Goal: Task Accomplishment & Management: Use online tool/utility

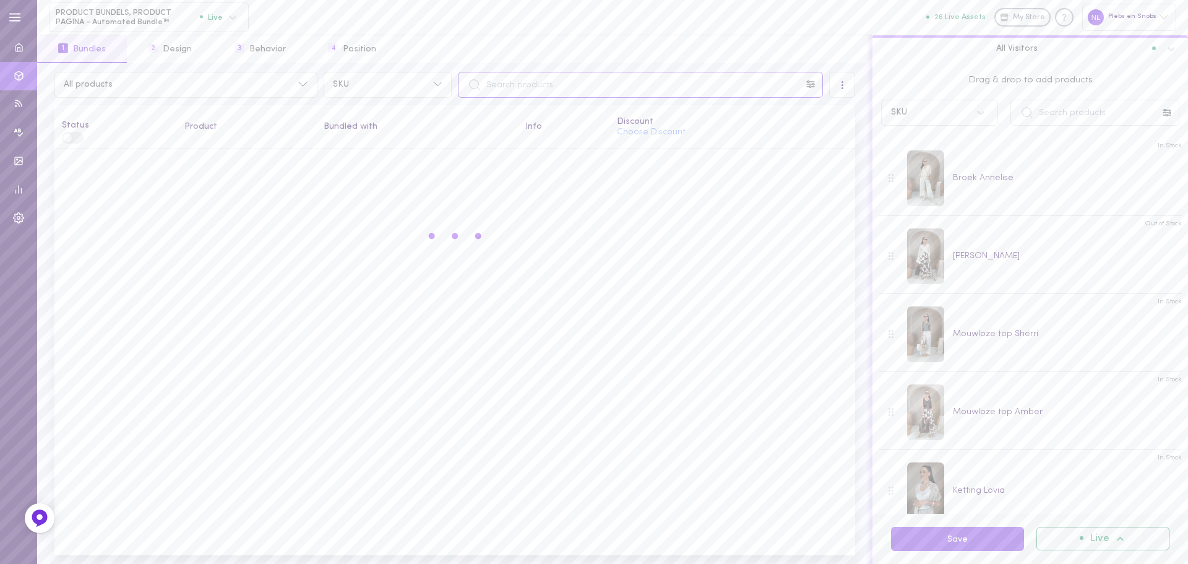
click at [516, 88] on input "text" at bounding box center [640, 85] width 365 height 26
paste input "vest Elraria"
type input "vest Elraria"
drag, startPoint x: 606, startPoint y: 70, endPoint x: 490, endPoint y: 66, distance: 115.8
click at [490, 66] on div "All products 558 SKU vest Elraria All Visitors Status Product Bundled with Info…" at bounding box center [454, 313] width 835 height 501
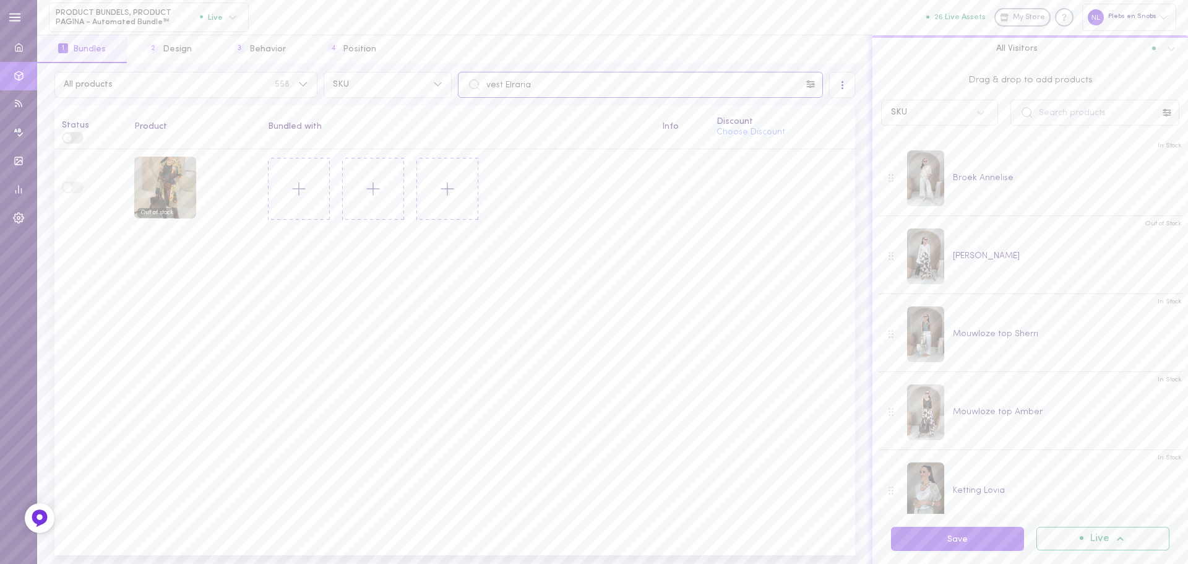
drag, startPoint x: 536, startPoint y: 88, endPoint x: 459, endPoint y: 90, distance: 76.8
click at [460, 90] on input "vest Elraria" at bounding box center [640, 85] width 365 height 26
paste input "vest Elraria"
type input "vest Elraria"
click at [304, 187] on icon at bounding box center [298, 188] width 21 height 21
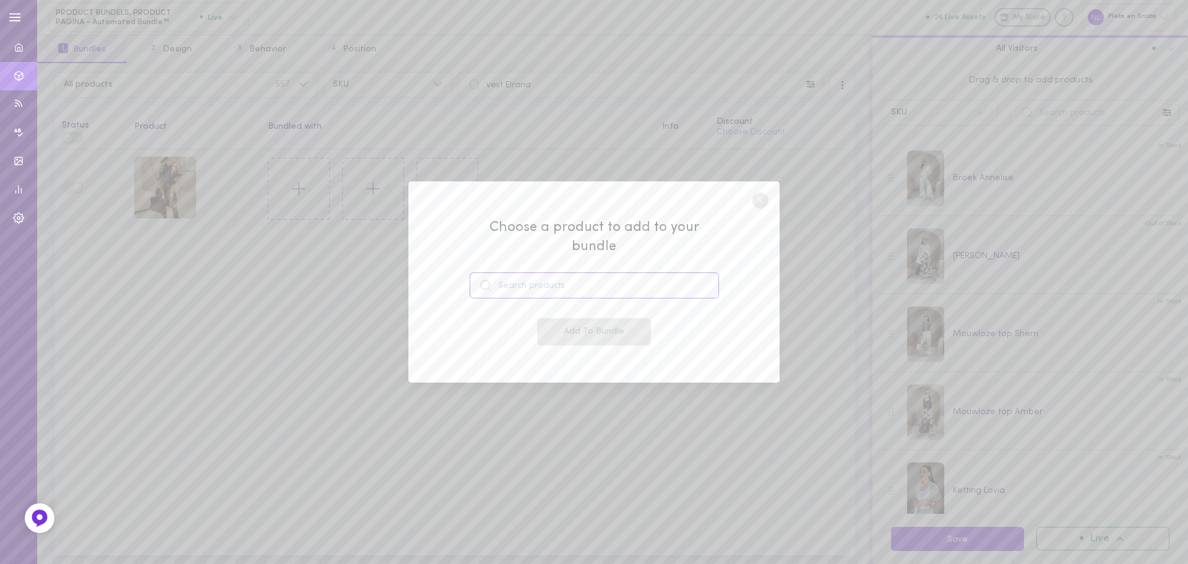
click at [522, 272] on input at bounding box center [594, 285] width 249 height 26
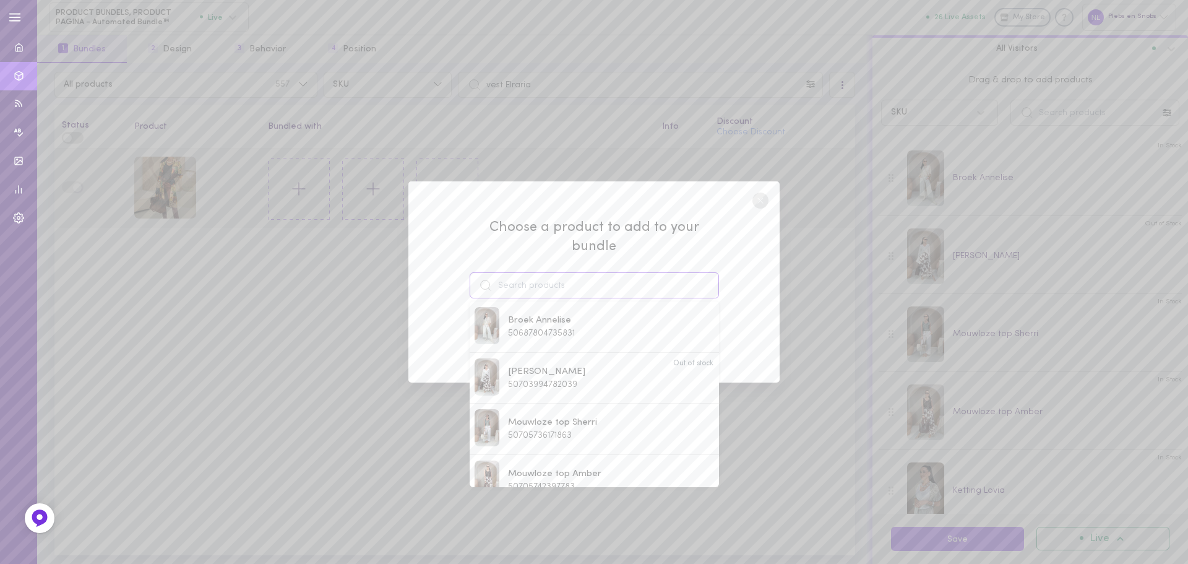
click at [519, 277] on input at bounding box center [594, 285] width 249 height 26
paste input "broek Anlesha"
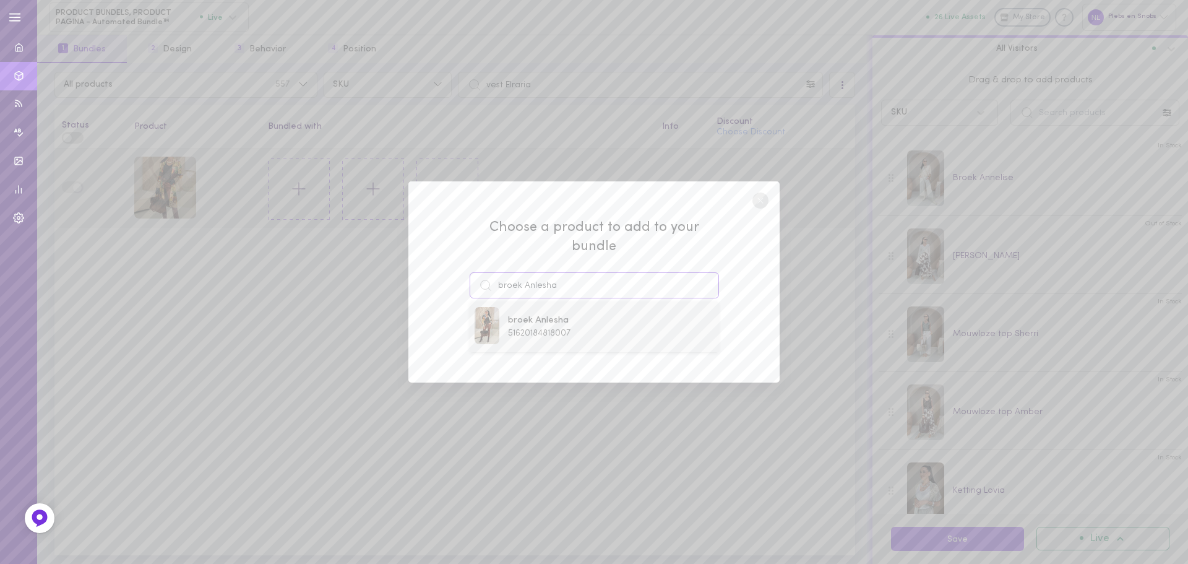
type input "broek Anlesha"
click at [544, 314] on span "broek Anlesha" at bounding box center [539, 321] width 62 height 14
click at [557, 324] on button "Add To Bundle" at bounding box center [594, 331] width 114 height 27
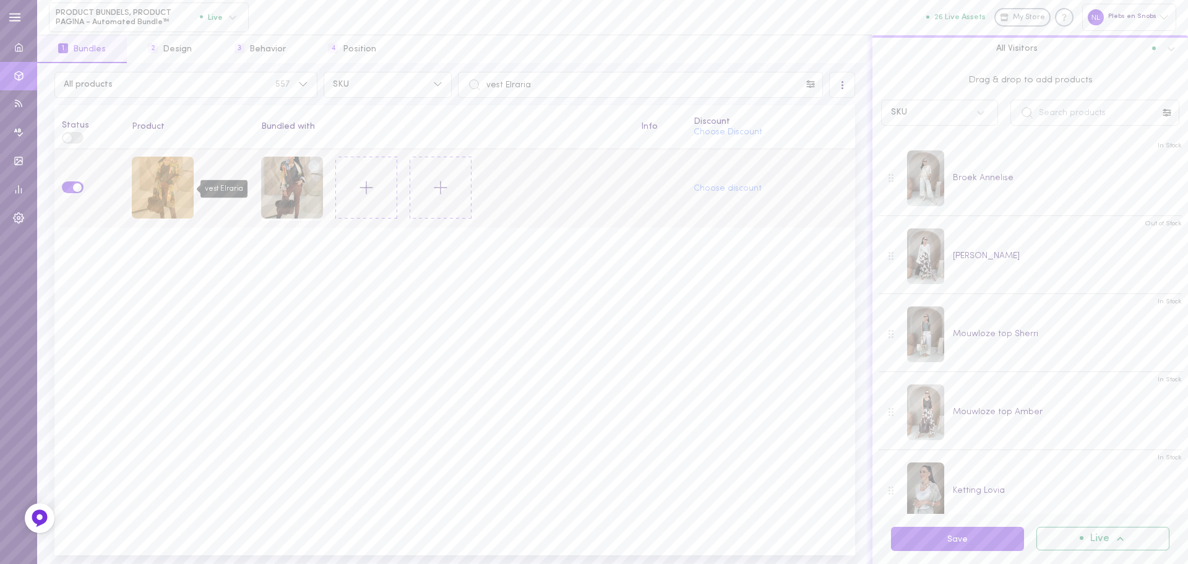
click at [173, 194] on div "vest Elraria" at bounding box center [163, 188] width 62 height 62
click at [367, 191] on icon at bounding box center [366, 187] width 21 height 21
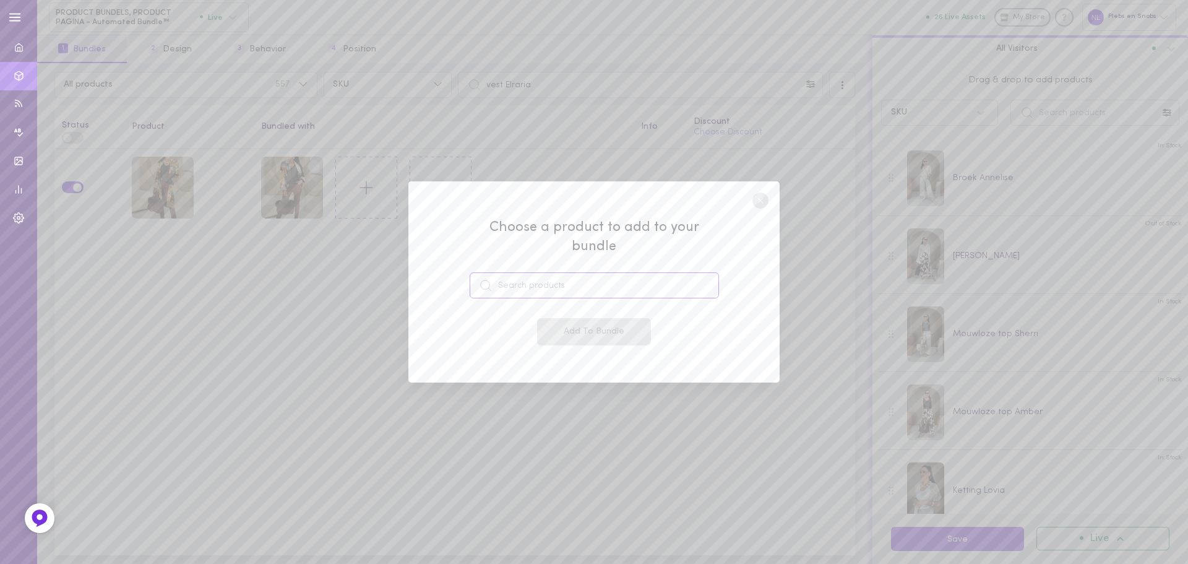
click at [539, 288] on input at bounding box center [594, 285] width 249 height 26
click at [558, 329] on span "50705742397783" at bounding box center [541, 333] width 67 height 9
type input "Mouwloze top Amber"
click at [560, 320] on button "Add To Bundle" at bounding box center [594, 331] width 114 height 27
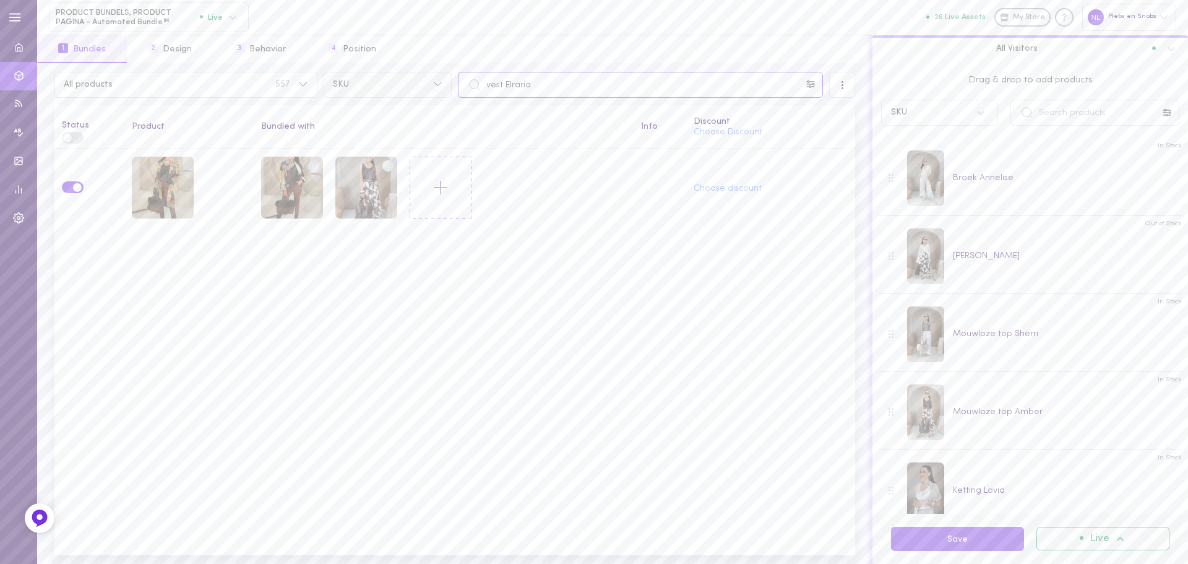
drag, startPoint x: 470, startPoint y: 82, endPoint x: 392, endPoint y: 75, distance: 77.6
click at [404, 77] on div "All products 557 SKU vest Elraria" at bounding box center [454, 85] width 807 height 26
paste input "broek Anlesh"
type input "broek Anlesha"
click at [462, 163] on circle at bounding box center [462, 166] width 12 height 12
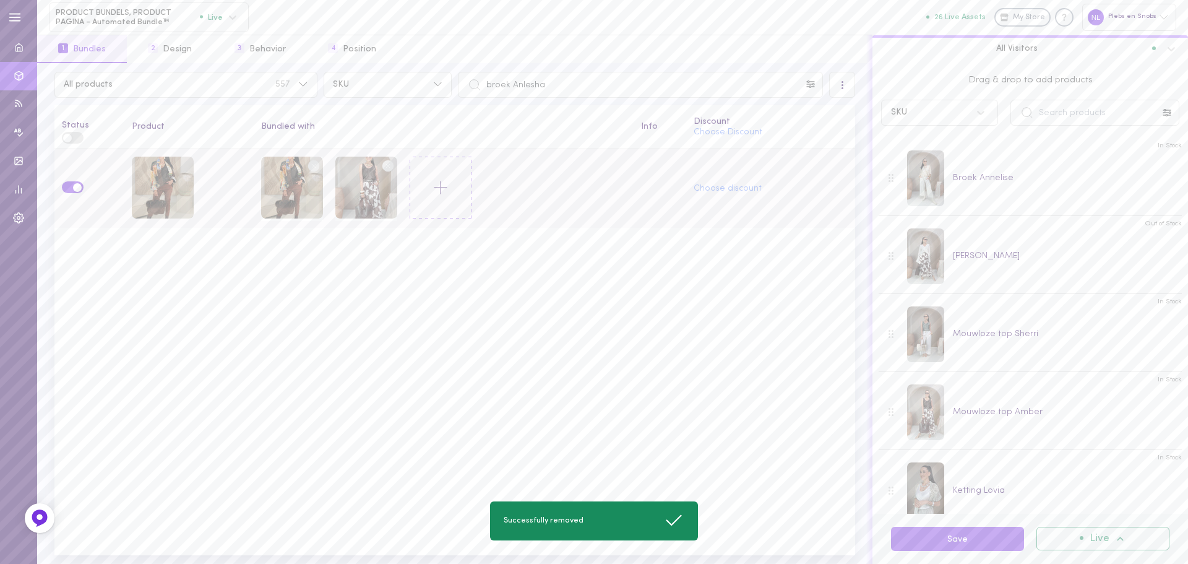
click at [438, 188] on icon at bounding box center [440, 187] width 21 height 21
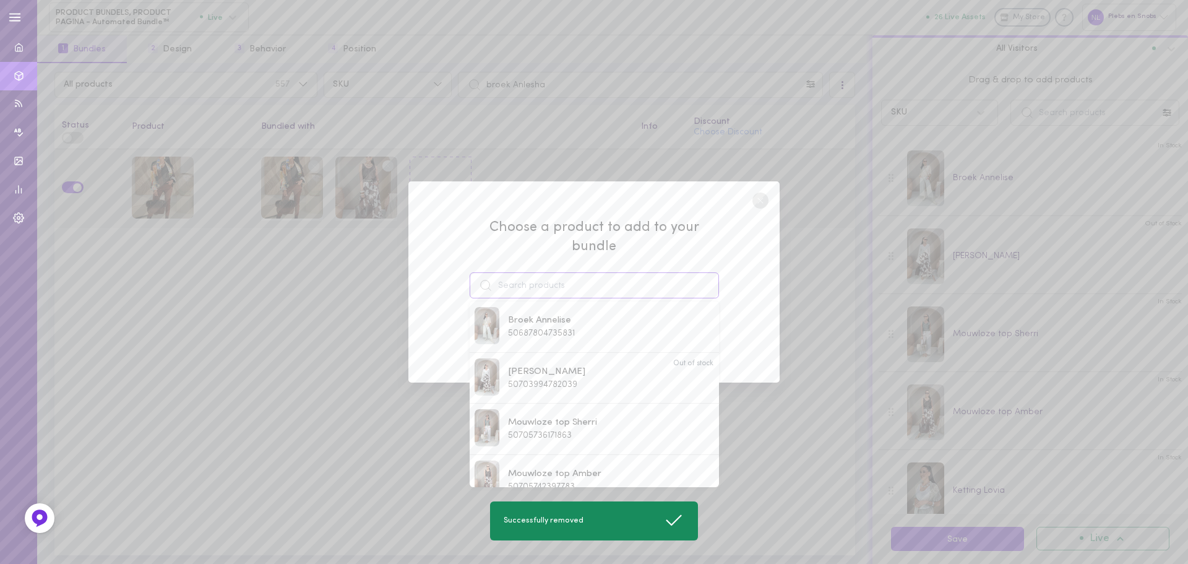
click at [541, 272] on input at bounding box center [594, 285] width 249 height 26
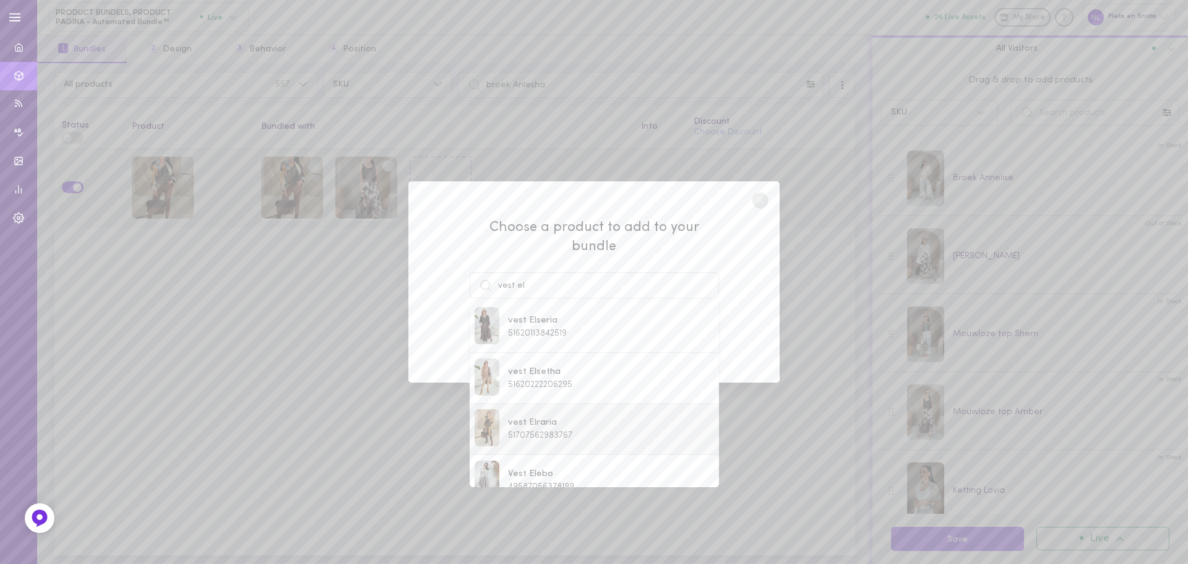
click at [543, 416] on span "vest Elraria" at bounding box center [540, 423] width 64 height 14
type input "vest Elraria"
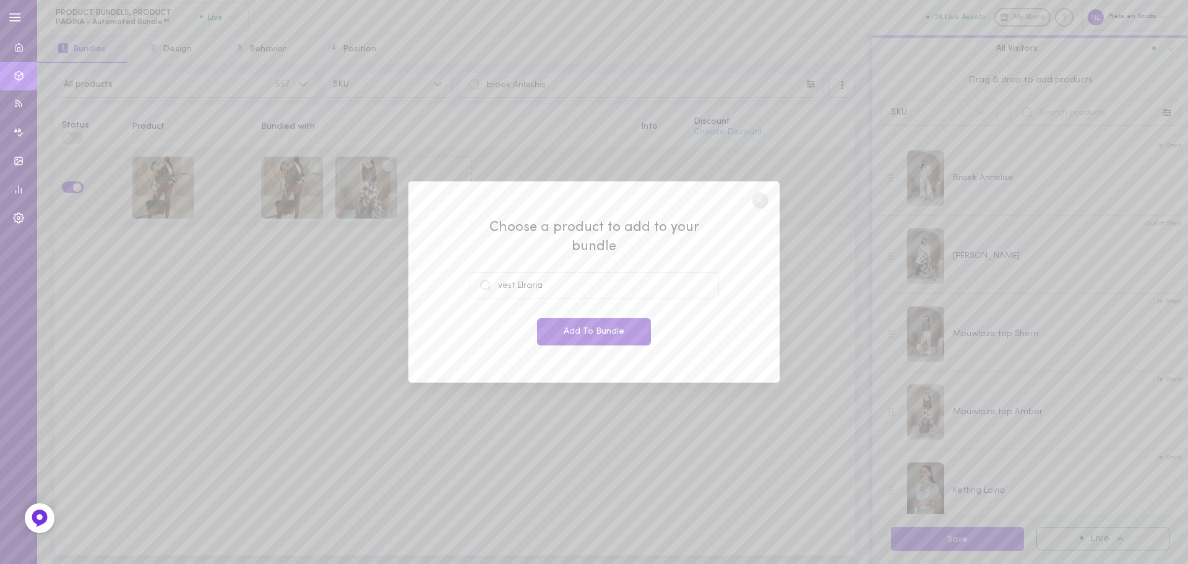
click at [569, 324] on button "Add To Bundle" at bounding box center [594, 331] width 114 height 27
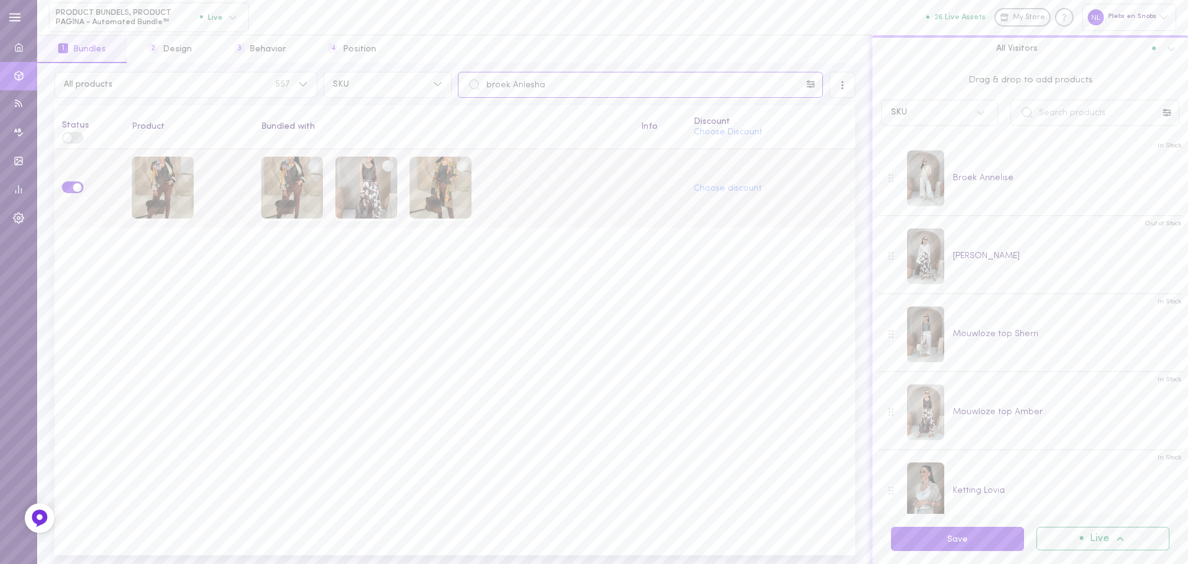
drag, startPoint x: 557, startPoint y: 87, endPoint x: 400, endPoint y: 111, distance: 158.5
click at [375, 85] on div "All products 557 SKU broek Anlesha" at bounding box center [454, 85] width 807 height 26
paste input "vest Livat"
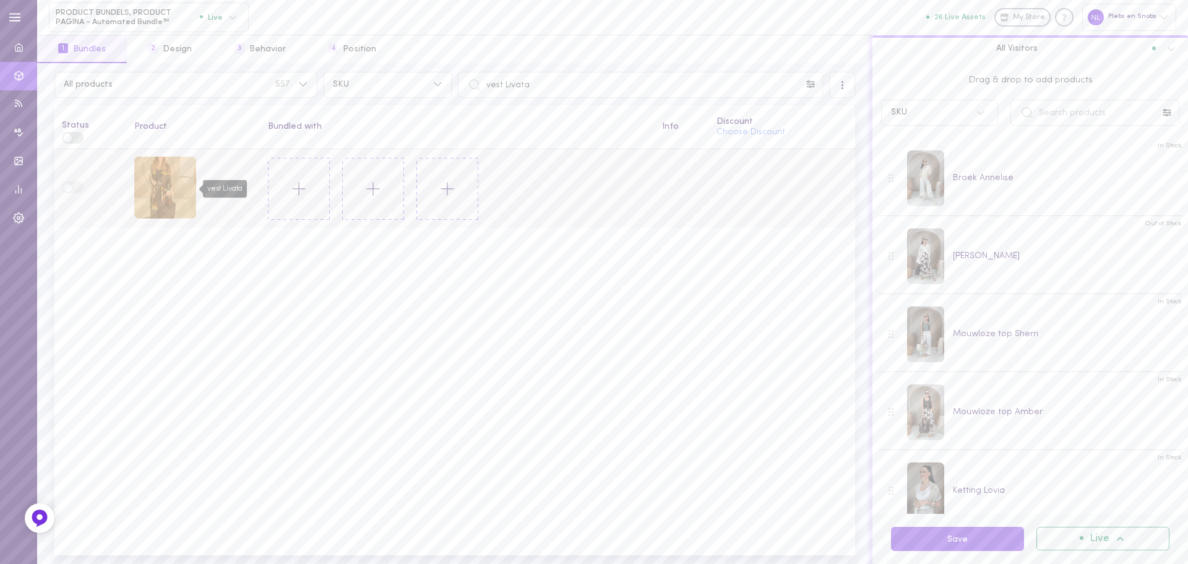
click at [164, 188] on div "vest Livata" at bounding box center [165, 188] width 62 height 62
drag, startPoint x: 517, startPoint y: 78, endPoint x: 401, endPoint y: 82, distance: 115.8
click at [408, 81] on div "All products 557 SKU vest Livata" at bounding box center [454, 85] width 807 height 26
paste input "broek Sasev"
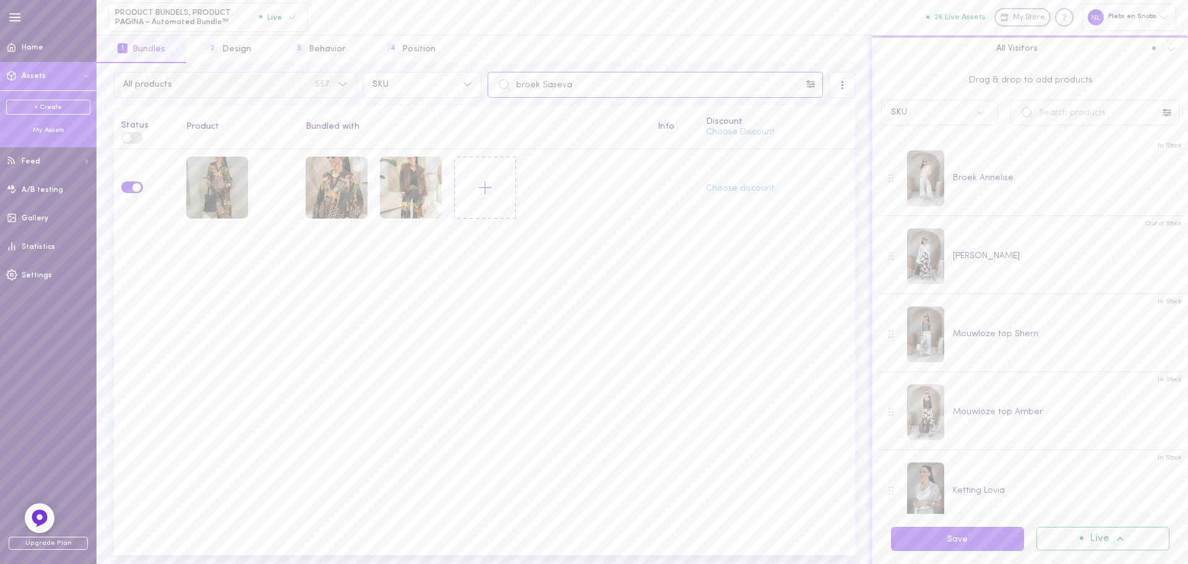
drag, startPoint x: 604, startPoint y: 86, endPoint x: 347, endPoint y: 97, distance: 257.6
click at [348, 92] on div "All products 557 SKU broek Saseva" at bounding box center [484, 85] width 747 height 26
paste input "Nolor"
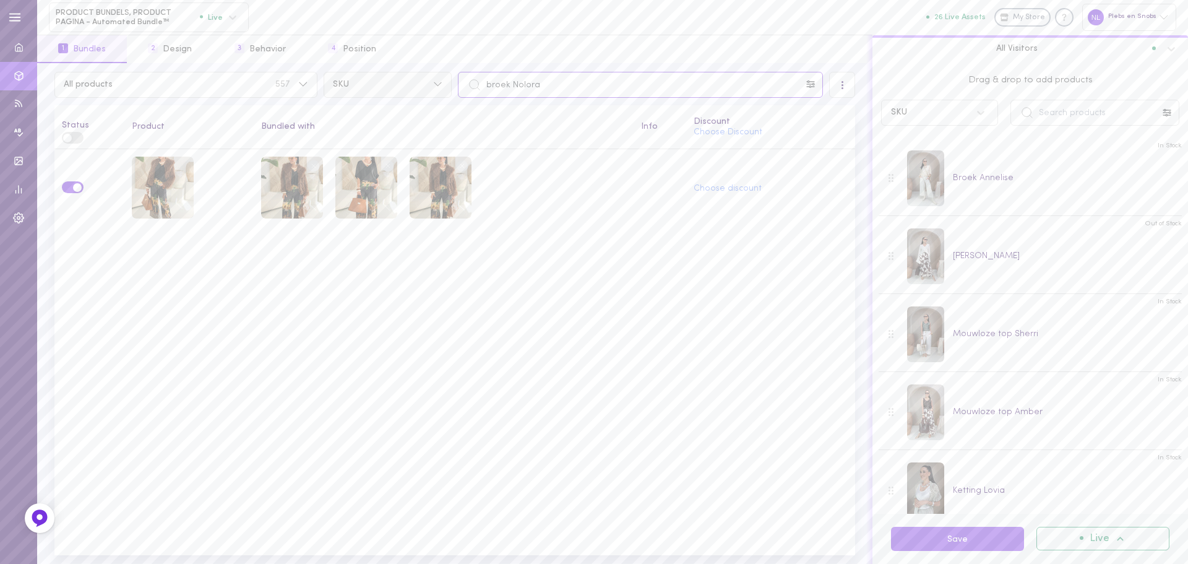
drag, startPoint x: 506, startPoint y: 78, endPoint x: 332, endPoint y: 85, distance: 174.0
click at [338, 81] on div "All products 557 SKU broek Nolora" at bounding box center [454, 85] width 807 height 26
paste input "[PERSON_NAME]"
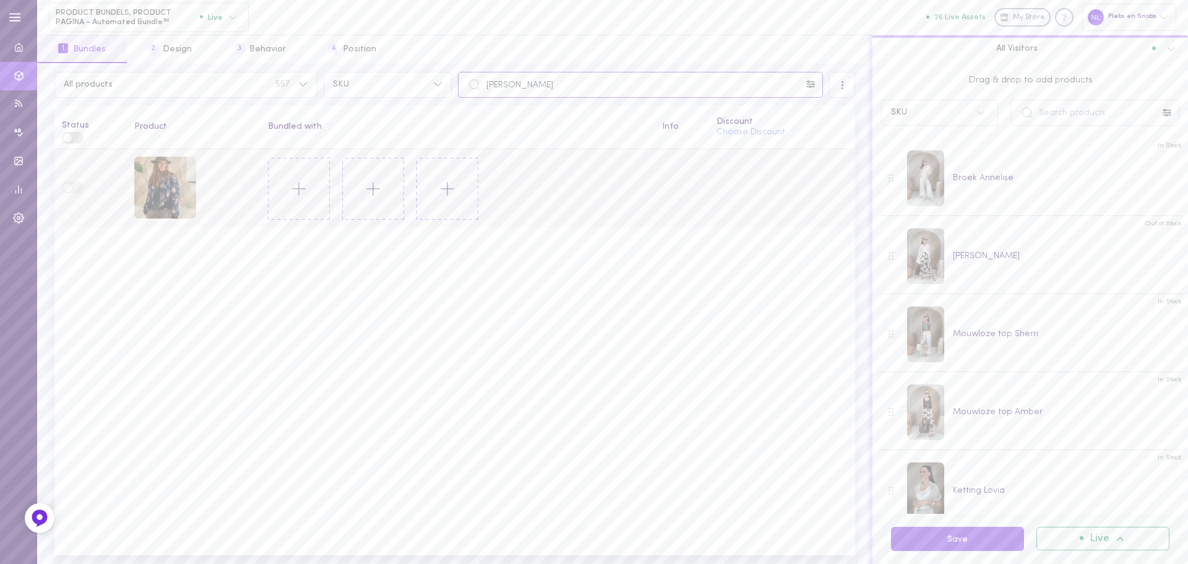
type input "[PERSON_NAME]"
click at [293, 189] on line at bounding box center [299, 189] width 12 height 0
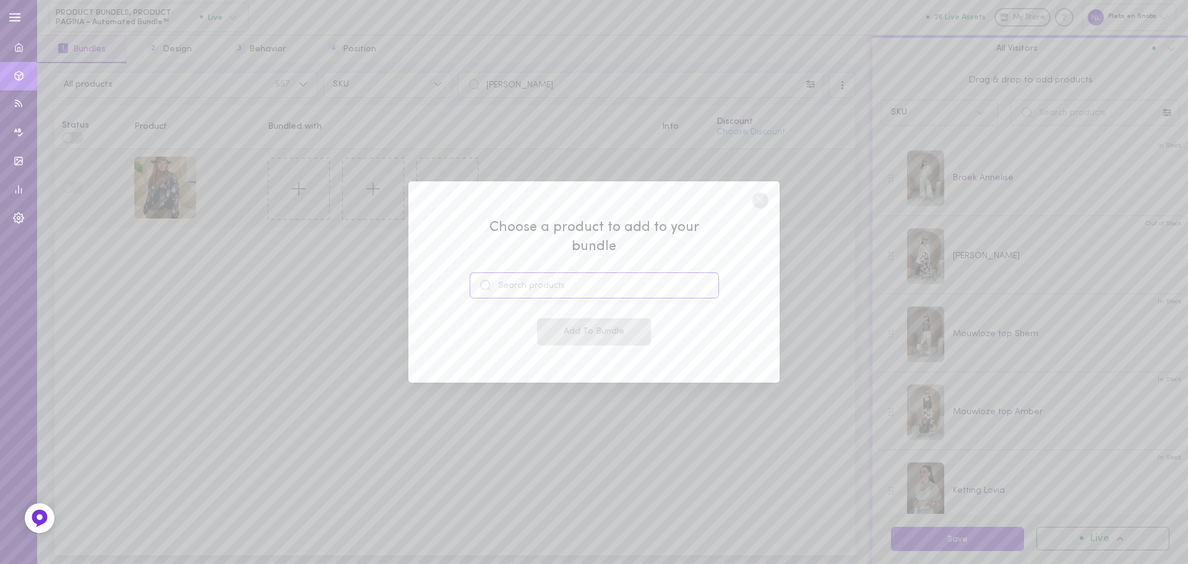
click at [522, 280] on input at bounding box center [594, 285] width 249 height 26
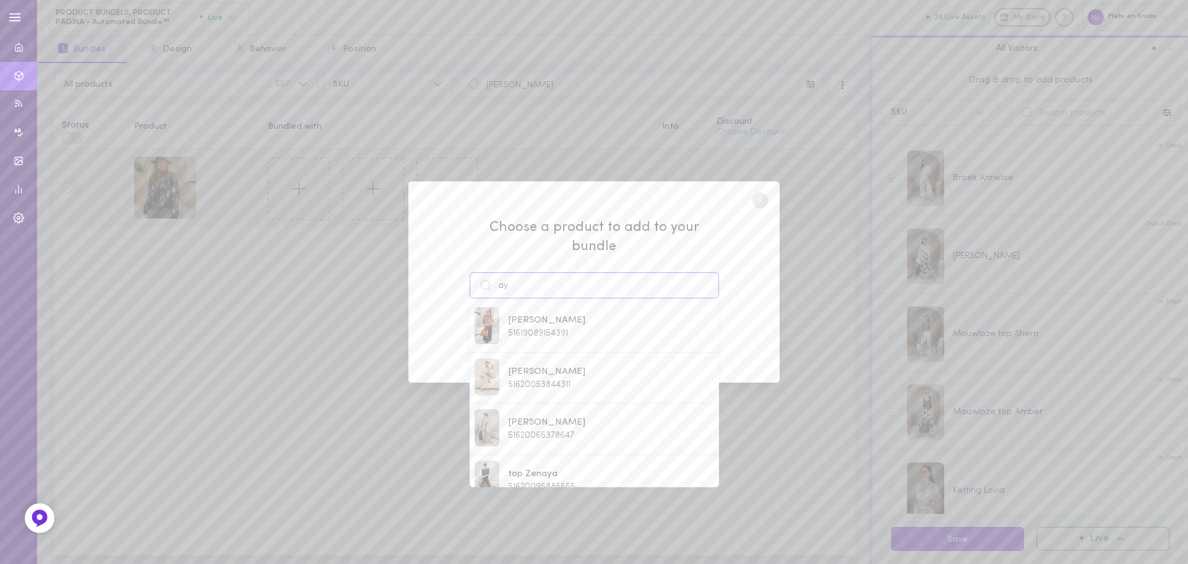
type input "a"
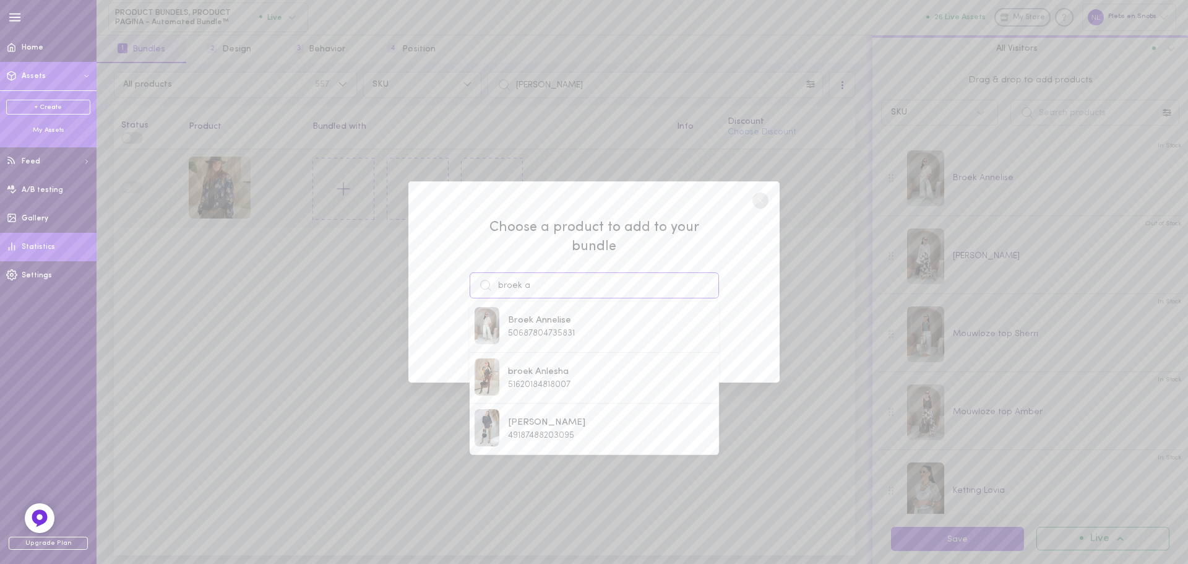
type input "broek a"
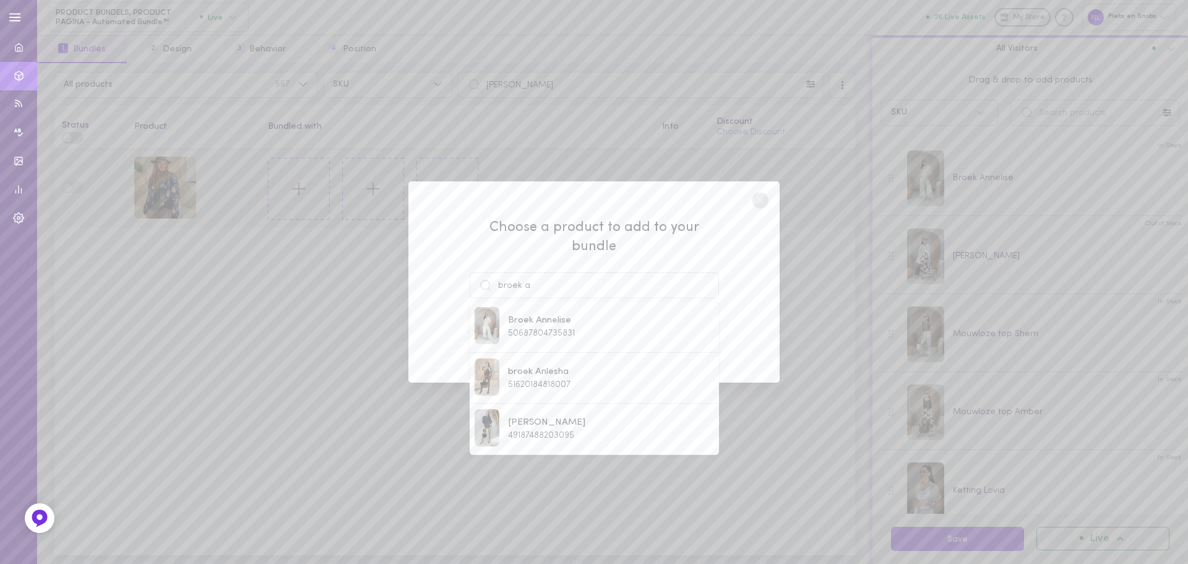
click at [304, 196] on div "Choose a product to add to your bundle broek a [PERSON_NAME] 50687804735831 bro…" at bounding box center [594, 282] width 1188 height 564
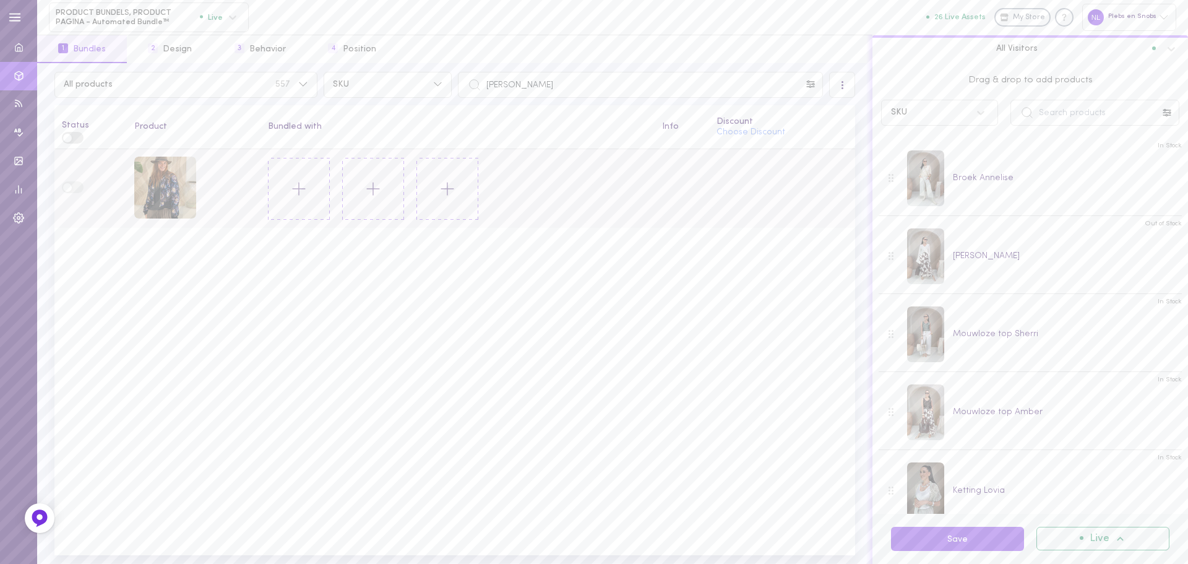
click at [308, 194] on icon at bounding box center [298, 188] width 21 height 21
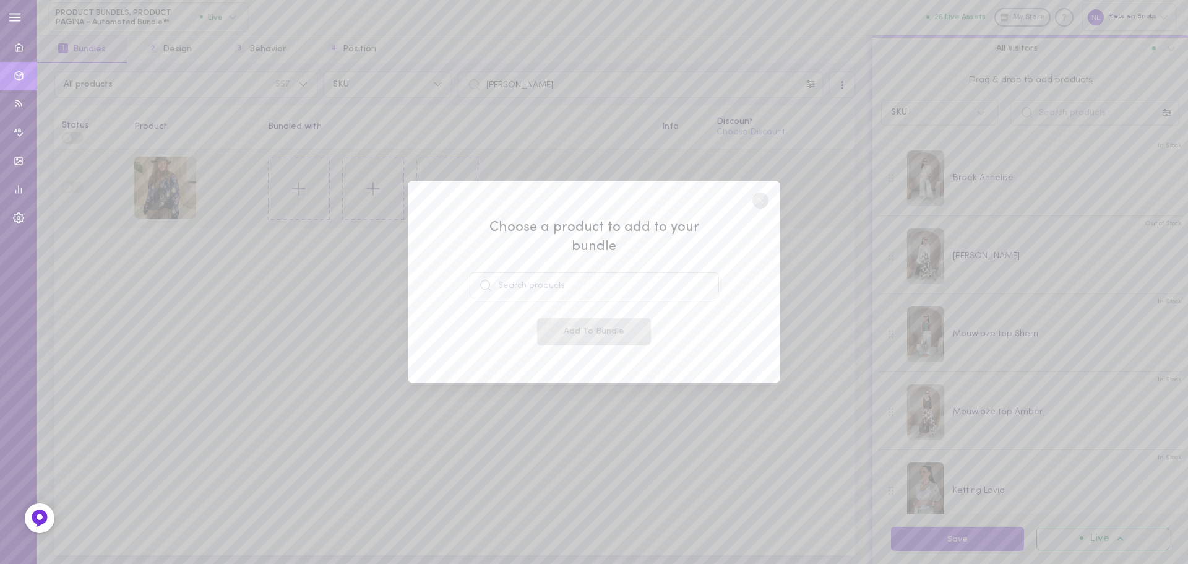
click at [554, 294] on div "Choose a product to add to your bundle Add To Bundle" at bounding box center [594, 281] width 249 height 127
click at [552, 278] on input at bounding box center [594, 285] width 249 height 26
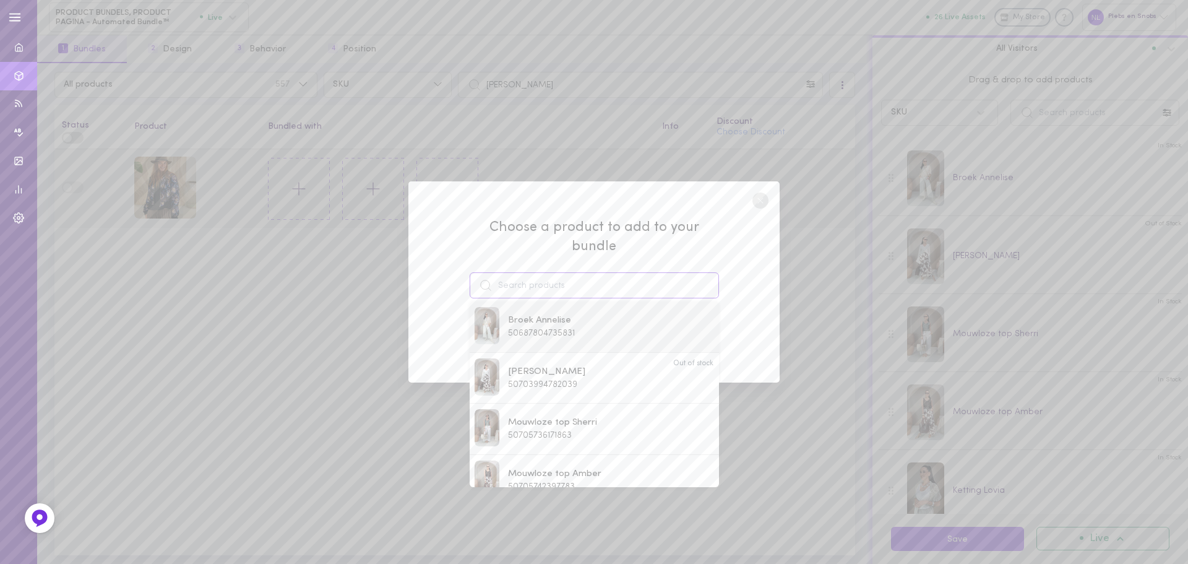
paste input "[PERSON_NAME]"
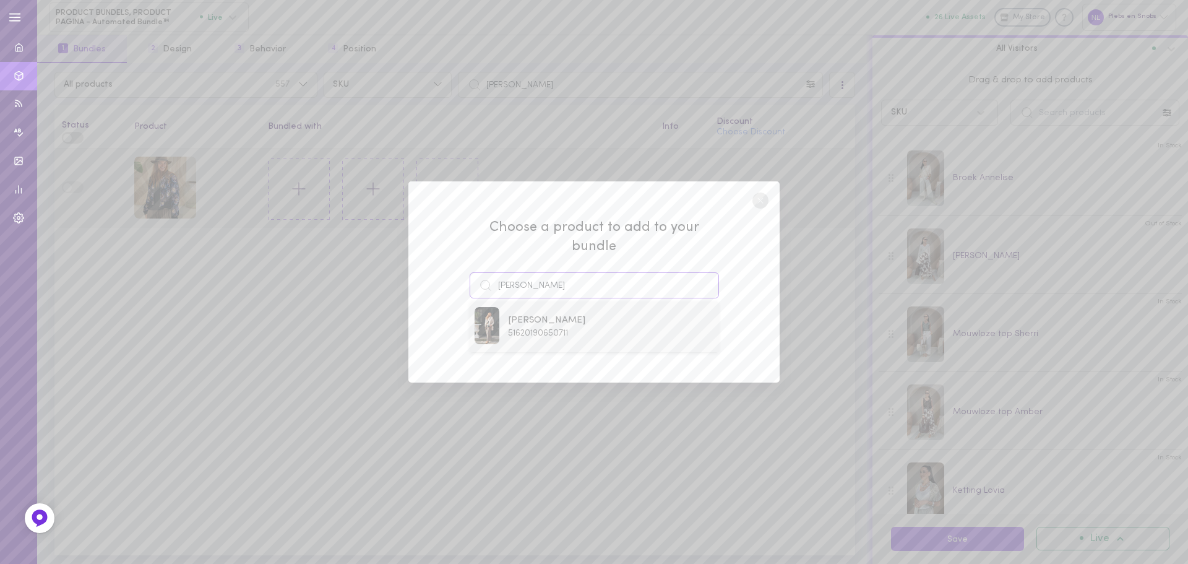
type input "[PERSON_NAME]"
click at [523, 329] on span "51620190650711" at bounding box center [538, 333] width 60 height 9
drag, startPoint x: 581, startPoint y: 350, endPoint x: 581, endPoint y: 333, distance: 16.7
click at [581, 349] on div "Choose a product to add to your bundle broek Annaya Add To Bundle" at bounding box center [593, 282] width 371 height 202
drag, startPoint x: 577, startPoint y: 325, endPoint x: 537, endPoint y: 331, distance: 40.7
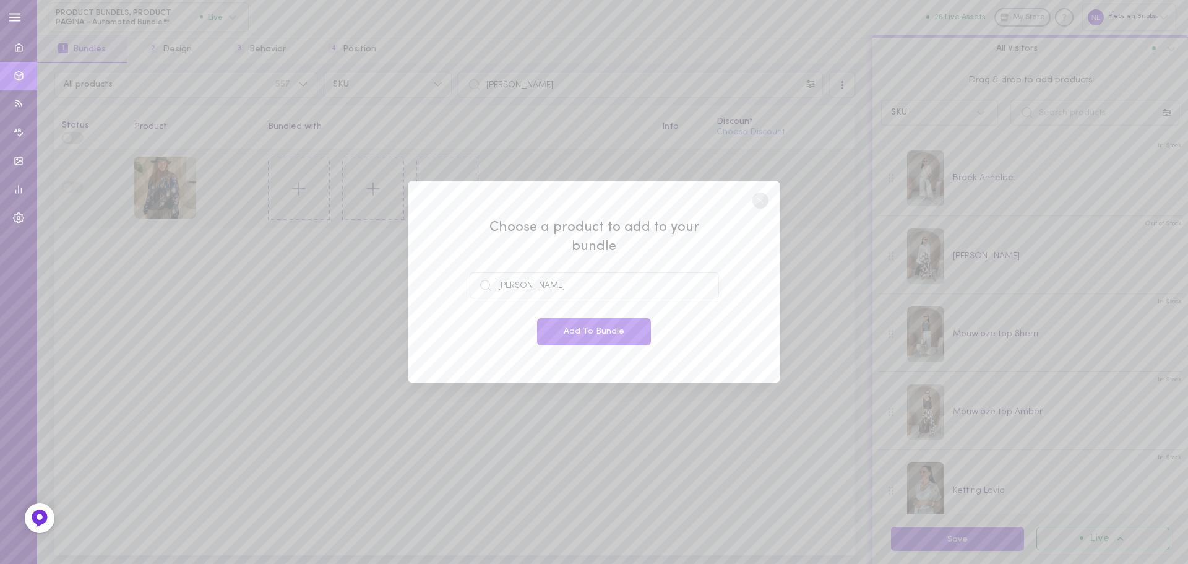
click at [575, 327] on button "Add To Bundle" at bounding box center [594, 331] width 114 height 27
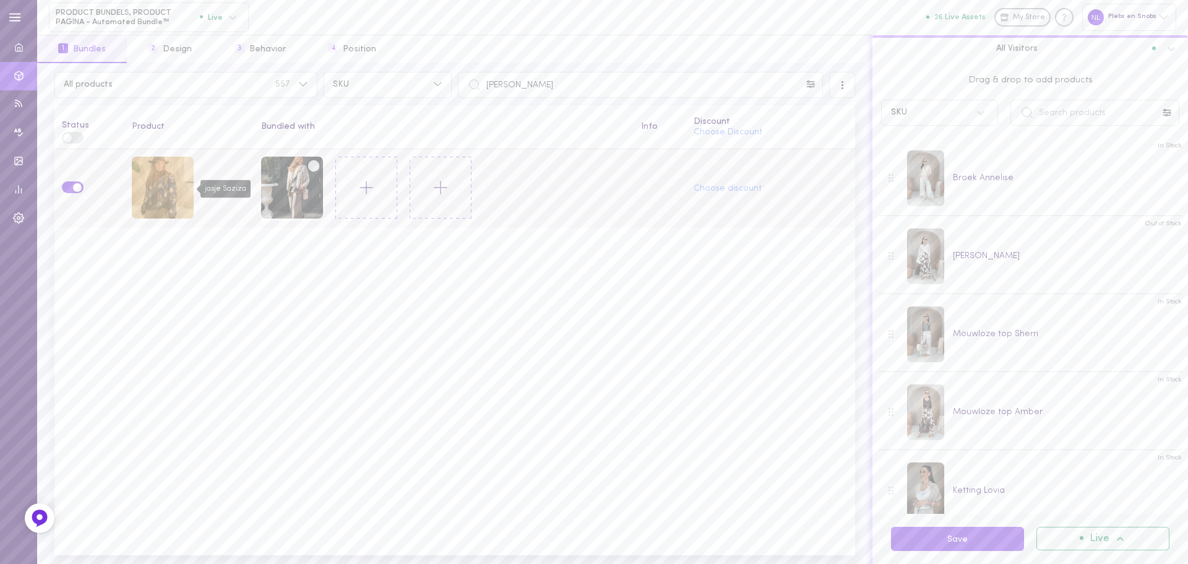
click at [158, 210] on div "jasje Saziza" at bounding box center [163, 188] width 62 height 62
click at [367, 190] on icon at bounding box center [366, 187] width 21 height 21
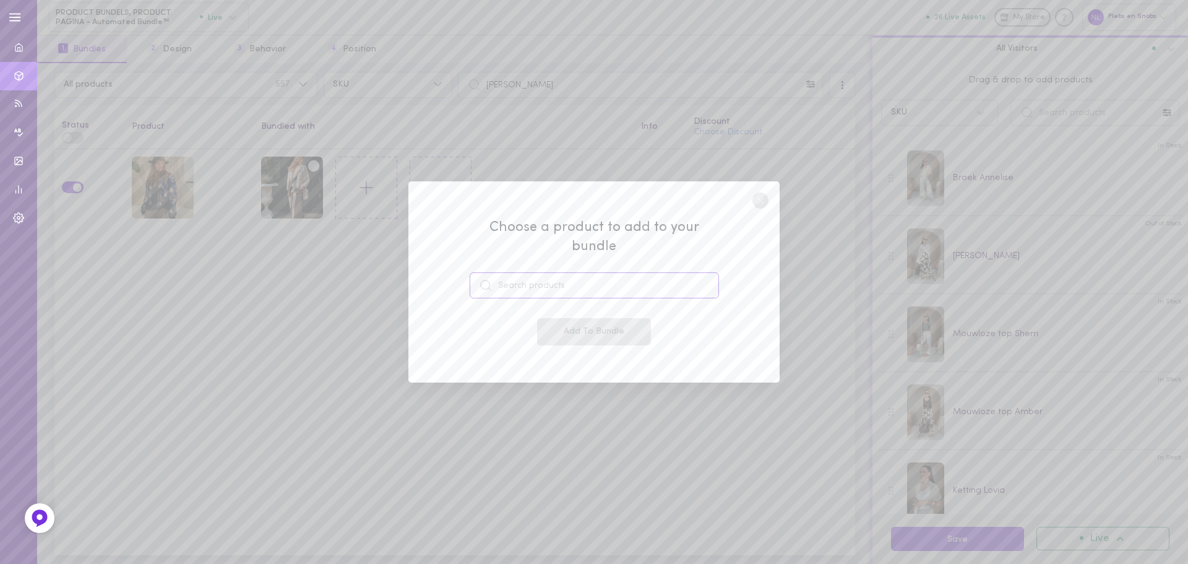
click at [522, 274] on input at bounding box center [594, 285] width 249 height 26
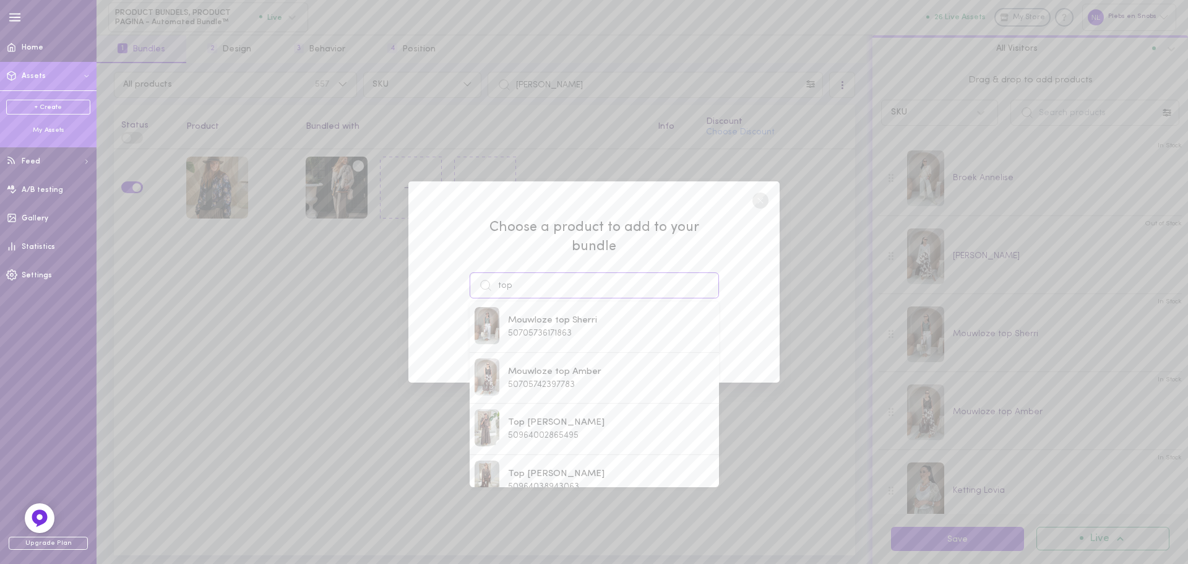
drag, startPoint x: 528, startPoint y: 274, endPoint x: 468, endPoint y: 307, distance: 69.2
click at [444, 279] on div "Choose a product to add to your bundle top Mouwloze top [PERSON_NAME] 507057361…" at bounding box center [593, 282] width 371 height 202
paste input "Virana"
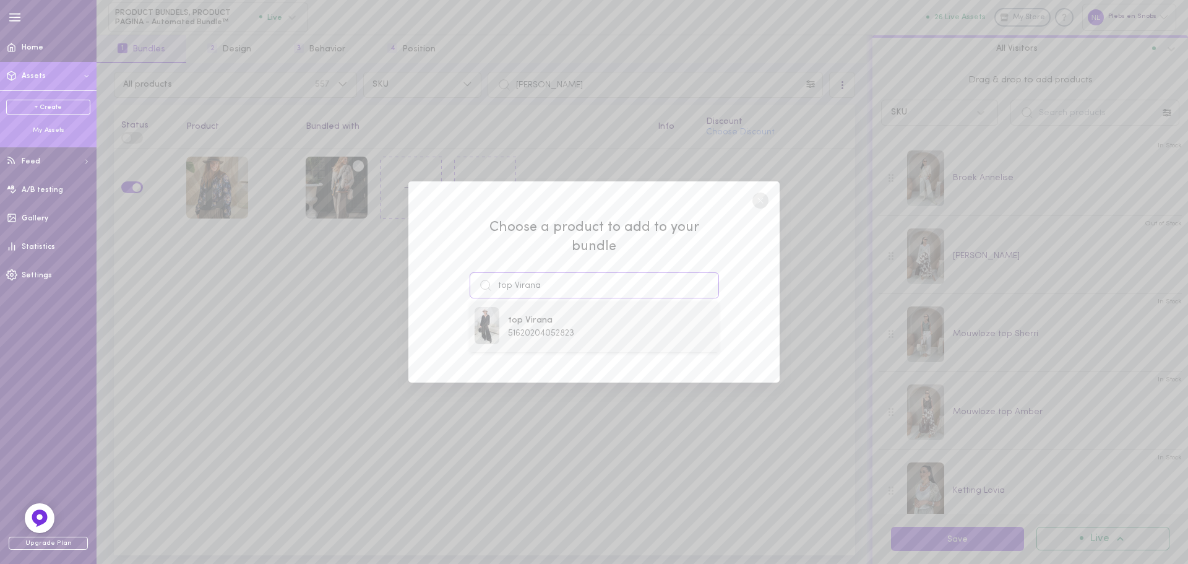
type input "top Virana"
click at [545, 316] on span "top Virana" at bounding box center [541, 321] width 66 height 14
click at [572, 335] on button "Add To Bundle" at bounding box center [594, 331] width 114 height 27
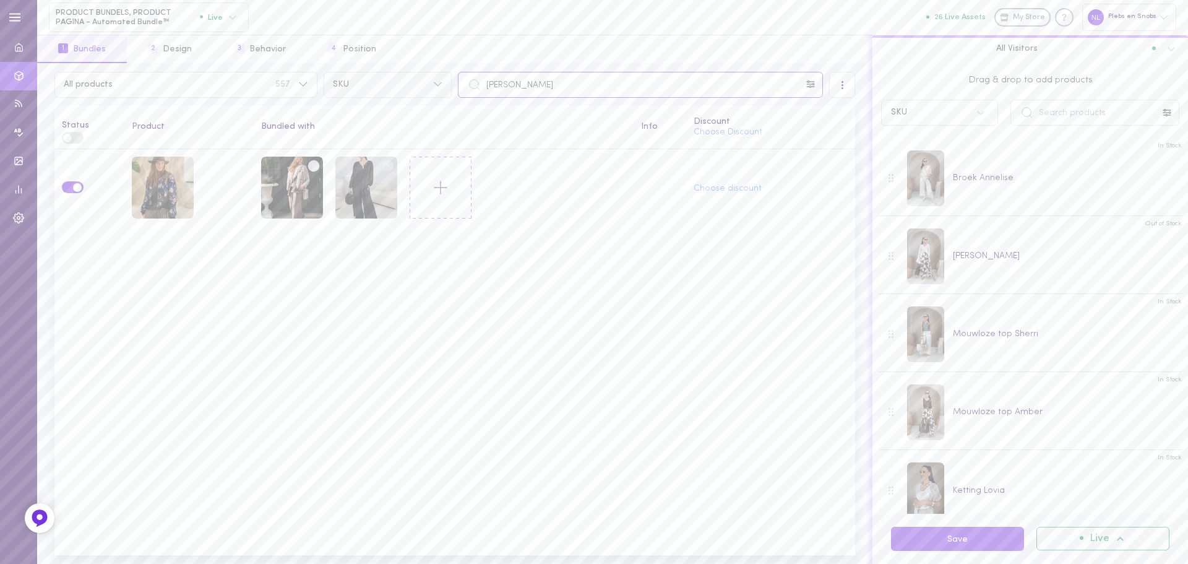
drag, startPoint x: 543, startPoint y: 91, endPoint x: 358, endPoint y: 83, distance: 185.2
click at [358, 83] on div "All products 557 SKU [PERSON_NAME]" at bounding box center [454, 85] width 807 height 26
paste input "top Ralo"
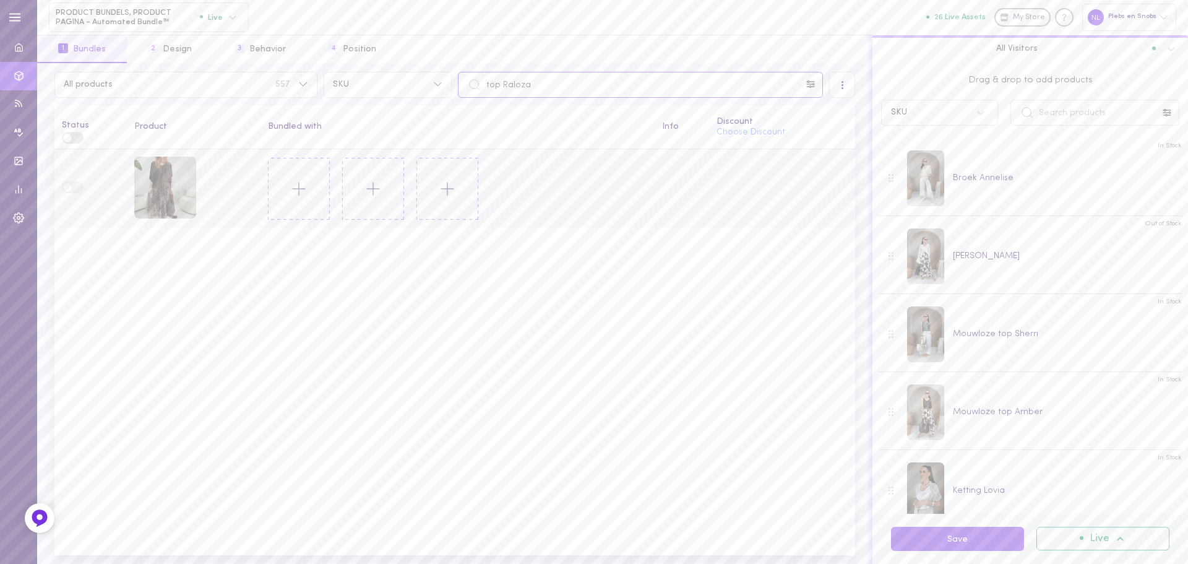
type input "top Raloza"
click at [301, 191] on icon at bounding box center [298, 188] width 21 height 21
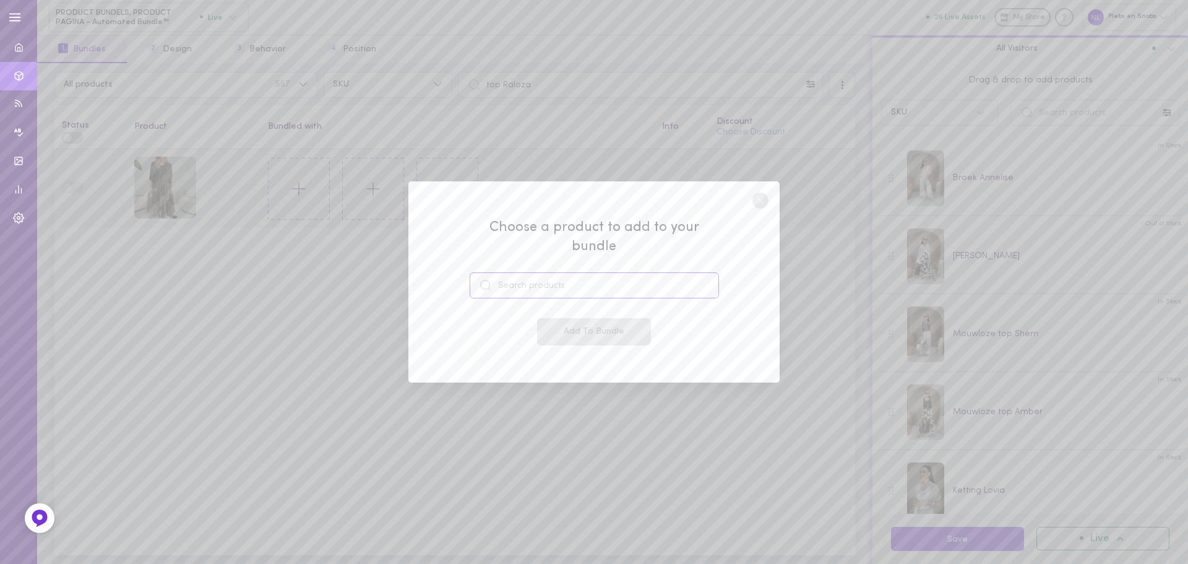
click at [515, 278] on input at bounding box center [594, 285] width 249 height 26
click at [559, 331] on div "[PERSON_NAME] 49019618230615" at bounding box center [594, 327] width 239 height 40
type input "[PERSON_NAME]"
click at [559, 331] on button "Add To Bundle" at bounding box center [594, 331] width 114 height 27
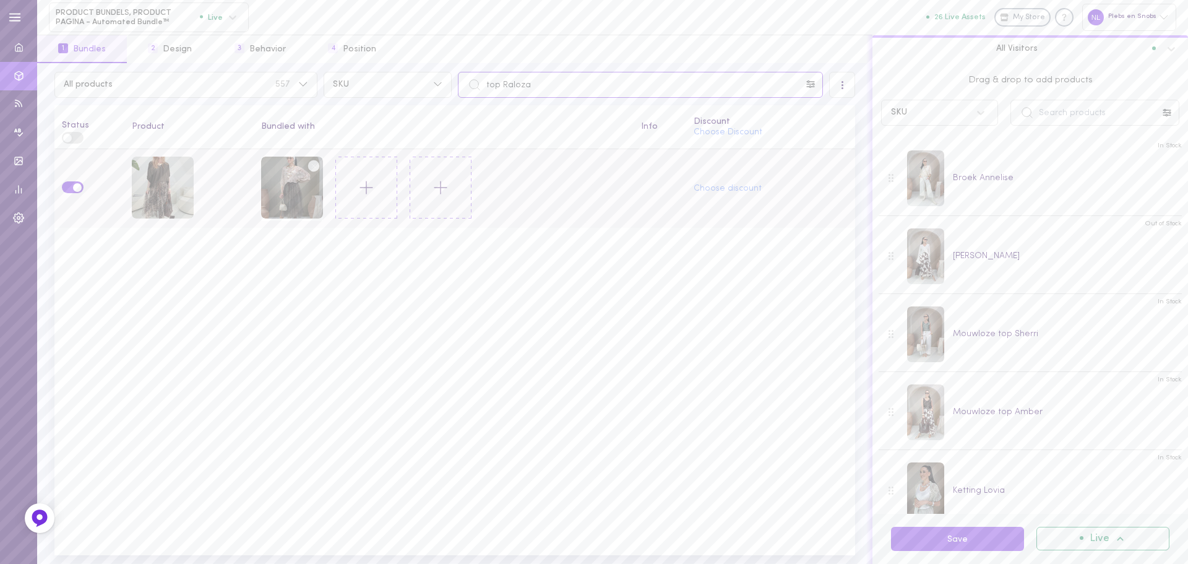
drag, startPoint x: 564, startPoint y: 97, endPoint x: 379, endPoint y: 99, distance: 185.0
click at [380, 84] on div "All products 557 SKU top Raloza" at bounding box center [454, 85] width 807 height 26
paste input "Saray"
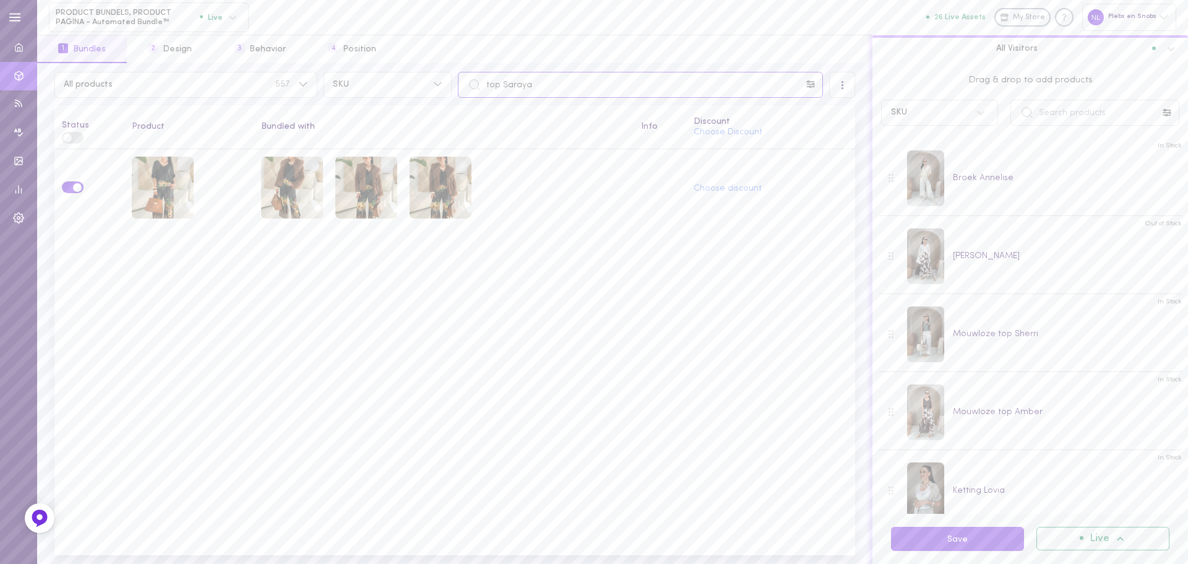
drag, startPoint x: 532, startPoint y: 88, endPoint x: 367, endPoint y: 98, distance: 165.5
click at [366, 81] on div "All products 557 SKU top Saraya" at bounding box center [454, 85] width 807 height 26
paste input "[PERSON_NAME]"
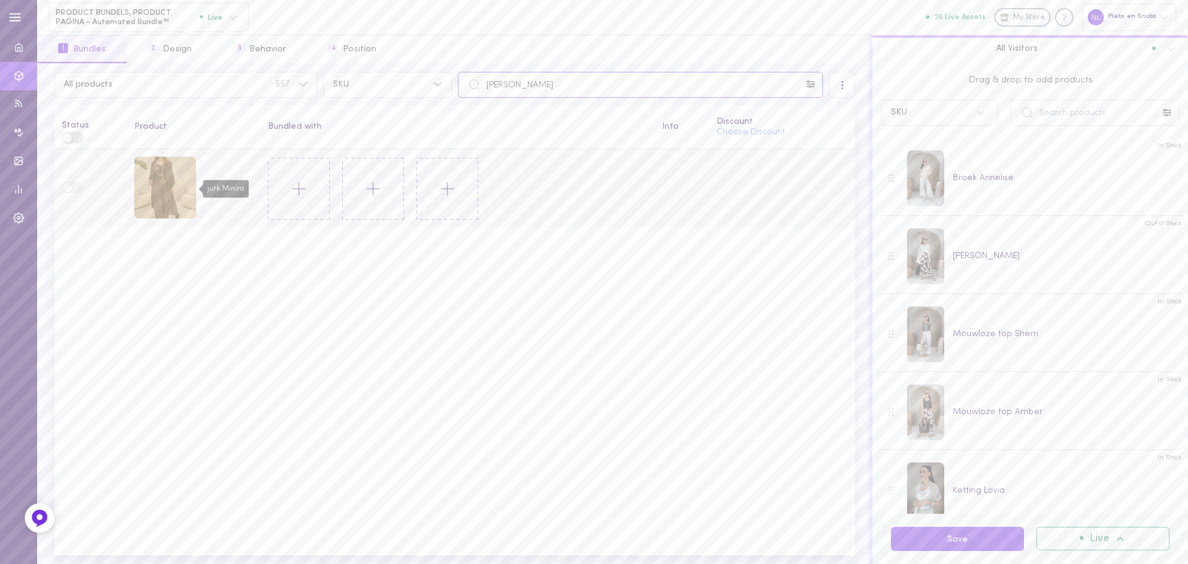
type input "[PERSON_NAME]"
click at [170, 197] on div "jurk Minira" at bounding box center [165, 188] width 62 height 62
click at [295, 191] on icon at bounding box center [298, 188] width 21 height 21
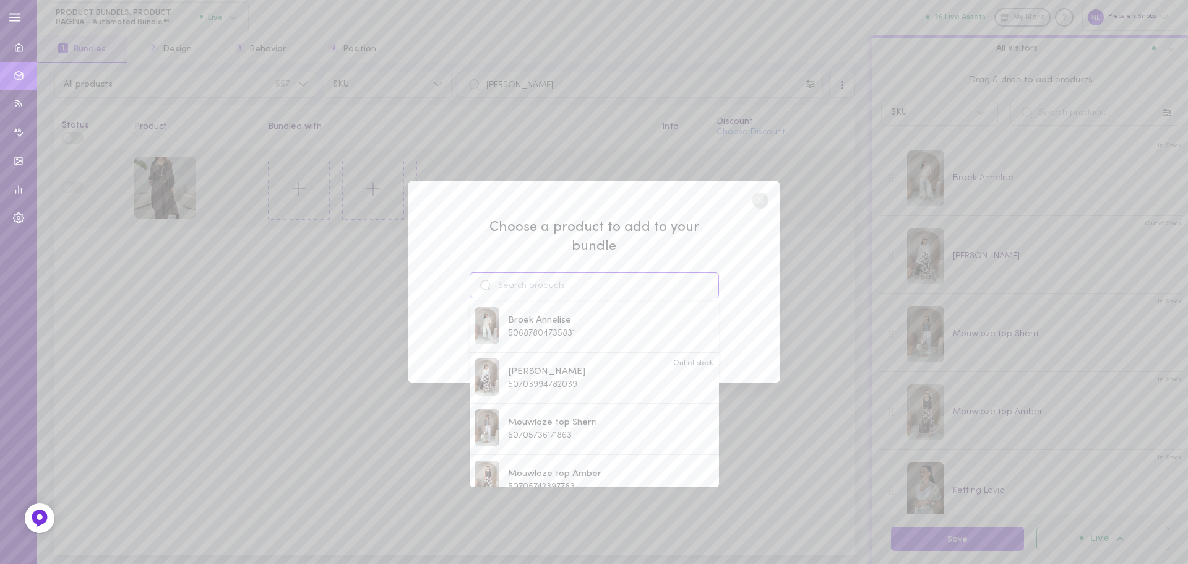
click at [528, 272] on input at bounding box center [594, 285] width 249 height 26
paste input "broek Nalera"
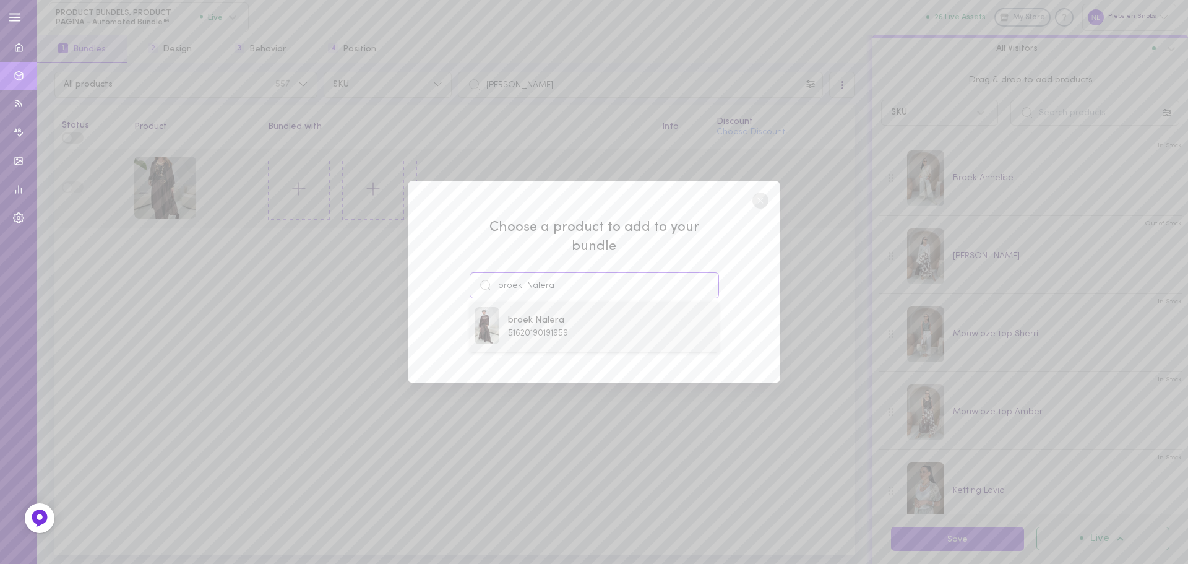
type input "broek Nalera"
click at [553, 329] on span "51620190191959" at bounding box center [538, 333] width 60 height 9
click at [574, 329] on button "Add To Bundle" at bounding box center [594, 331] width 114 height 27
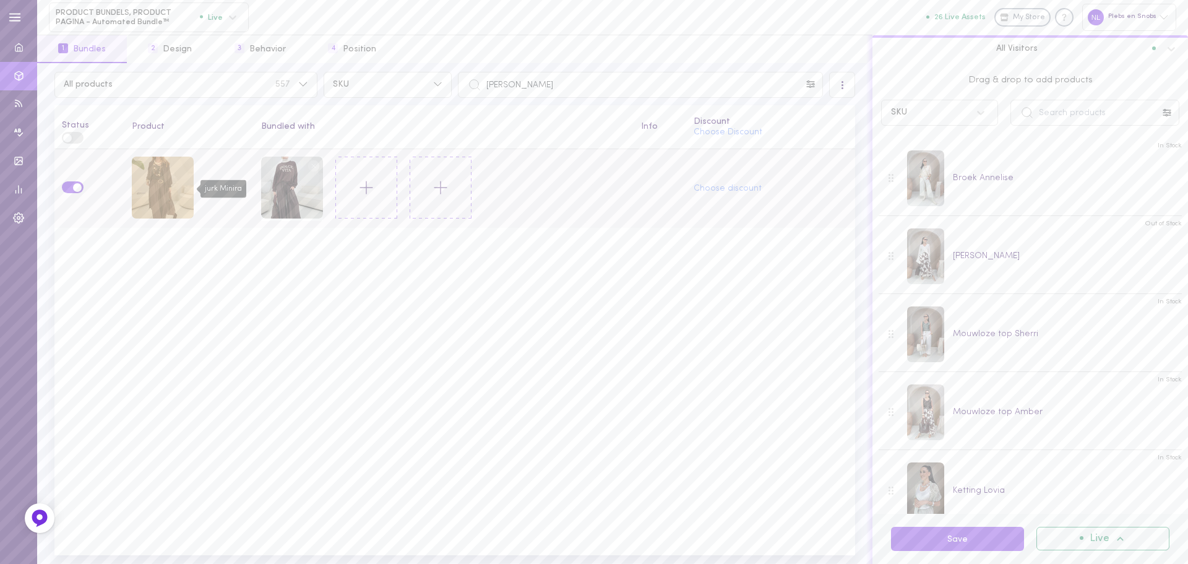
click at [162, 183] on div "jurk Minira" at bounding box center [163, 188] width 62 height 62
click at [363, 187] on line at bounding box center [366, 187] width 12 height 0
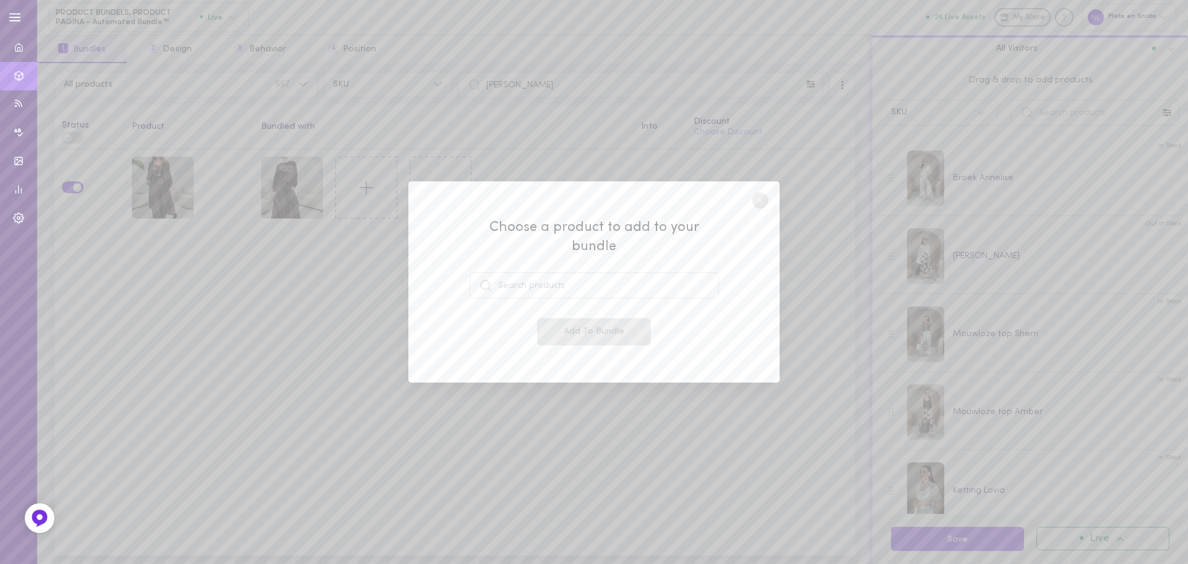
drag, startPoint x: 610, startPoint y: 259, endPoint x: 575, endPoint y: 277, distance: 39.0
click at [606, 259] on div "Choose a product to add to your bundle" at bounding box center [594, 258] width 249 height 80
click at [567, 280] on input at bounding box center [594, 285] width 249 height 26
click at [538, 314] on span "Mouwloze top Amber" at bounding box center [554, 321] width 93 height 14
type input "Mouwloze top Amber"
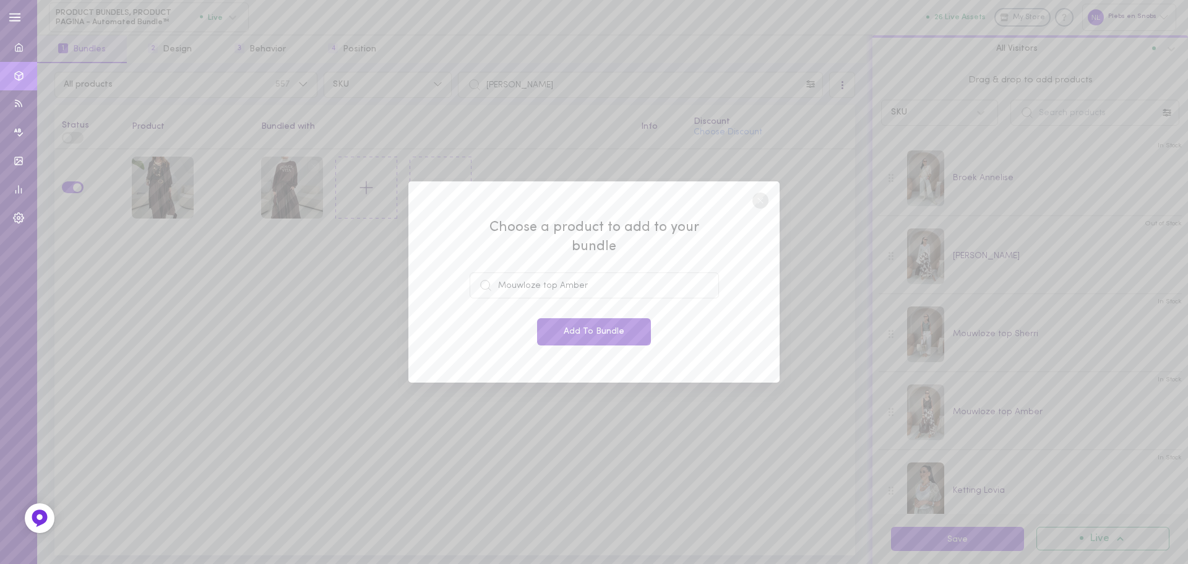
click at [591, 318] on button "Add To Bundle" at bounding box center [594, 331] width 114 height 27
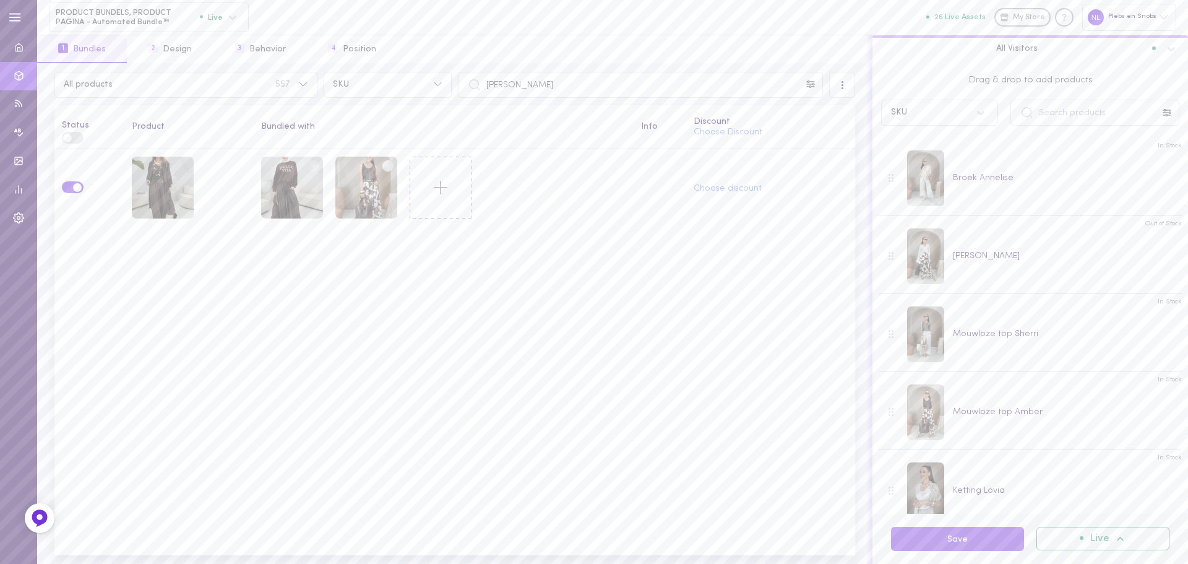
click at [436, 184] on icon at bounding box center [440, 187] width 21 height 21
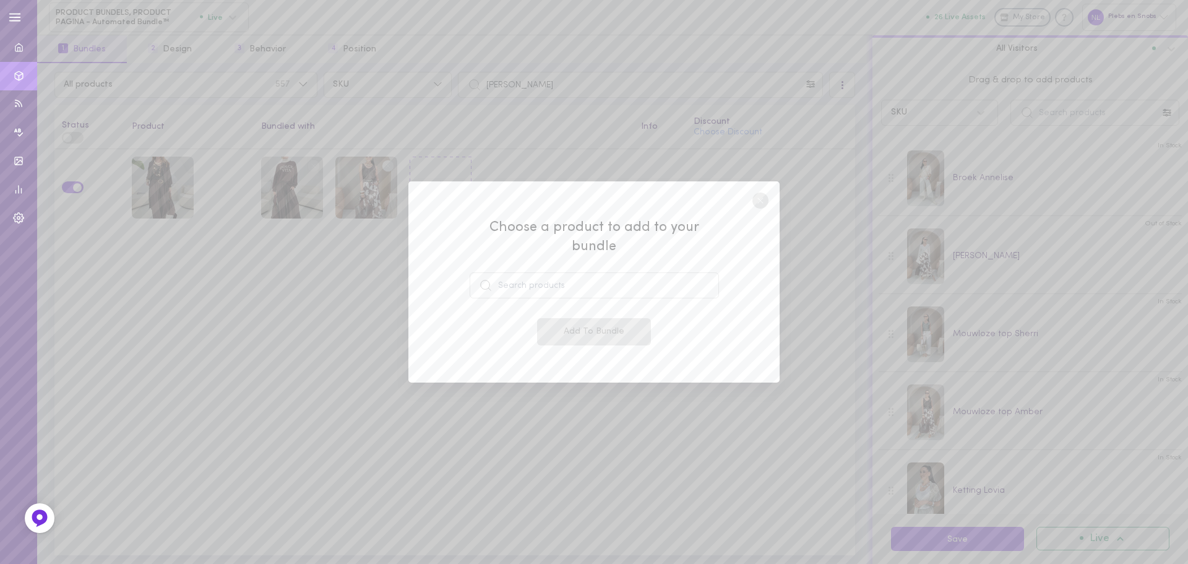
drag, startPoint x: 548, startPoint y: 295, endPoint x: 549, endPoint y: 285, distance: 9.9
click at [552, 292] on div "Choose a product to add to your bundle Add To Bundle" at bounding box center [594, 281] width 249 height 127
click at [549, 285] on input at bounding box center [594, 285] width 249 height 26
click at [581, 326] on div "[PERSON_NAME] 51712920682839" at bounding box center [594, 327] width 239 height 40
type input "[PERSON_NAME]"
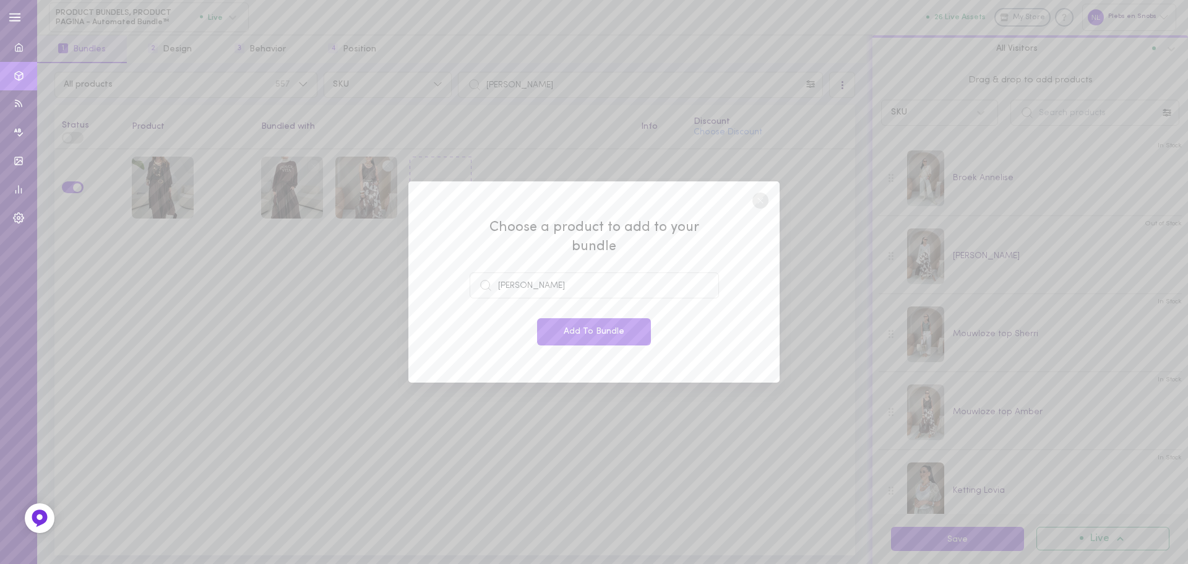
click at [581, 326] on button "Add To Bundle" at bounding box center [594, 331] width 114 height 27
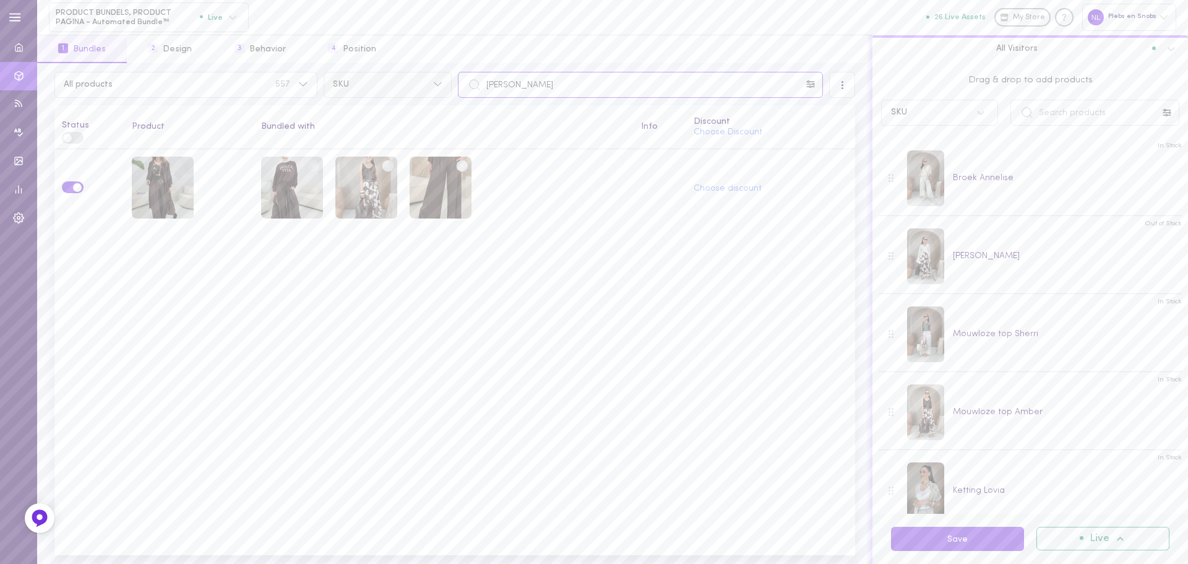
drag, startPoint x: 575, startPoint y: 85, endPoint x: 378, endPoint y: 84, distance: 196.8
click at [378, 84] on div "All products 557 SKU [PERSON_NAME]" at bounding box center [454, 85] width 807 height 26
paste input "Jurk Elrodi"
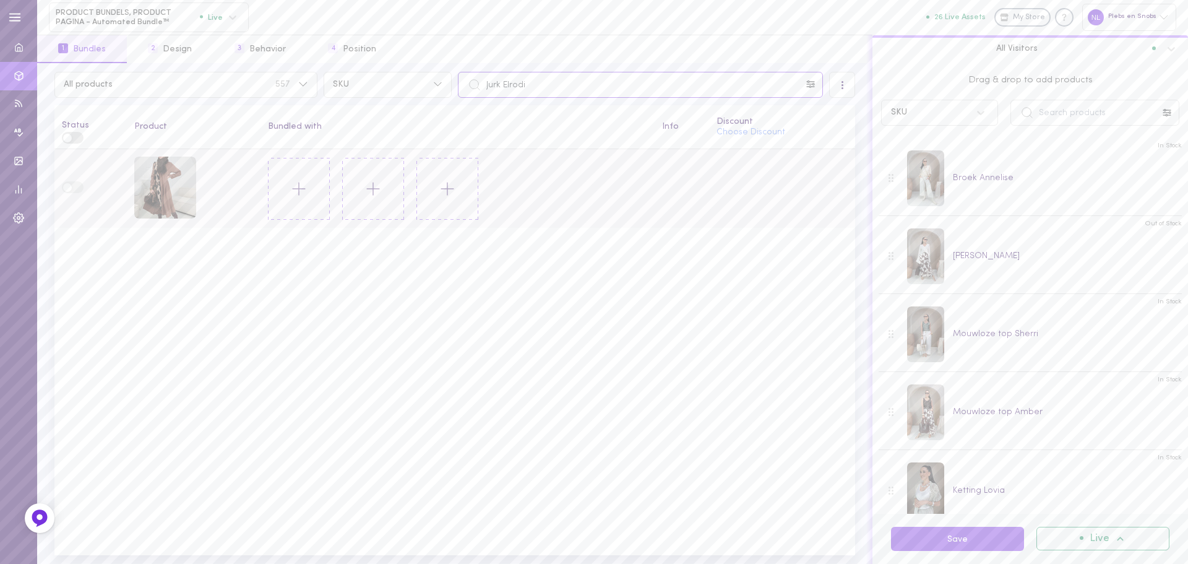
type input "Jurk Elrodi"
click at [297, 192] on icon at bounding box center [298, 188] width 21 height 21
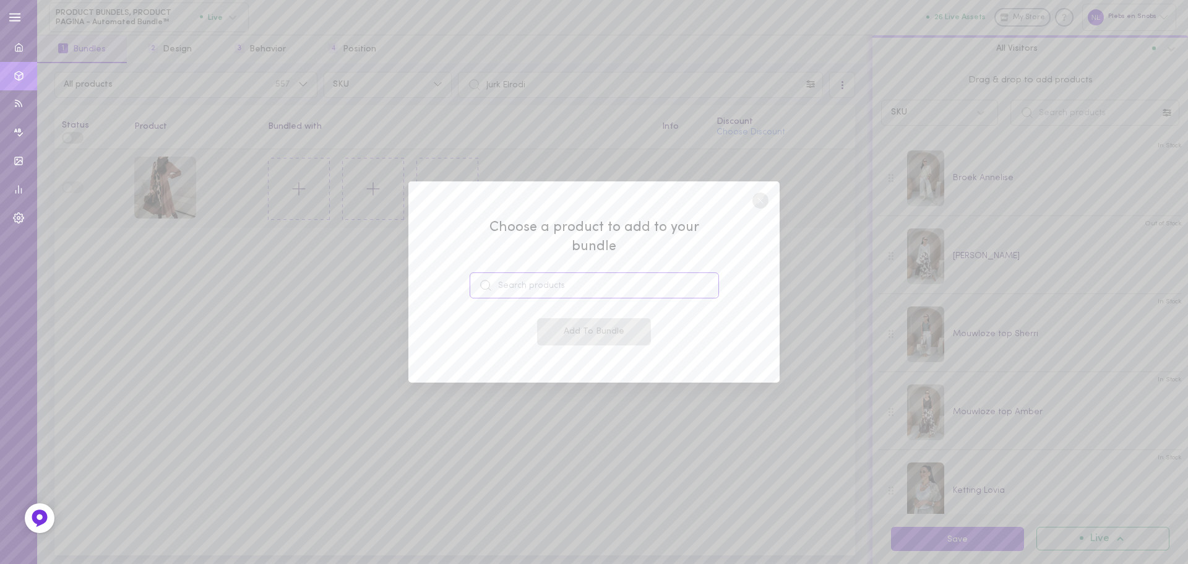
click at [519, 288] on input at bounding box center [594, 285] width 249 height 26
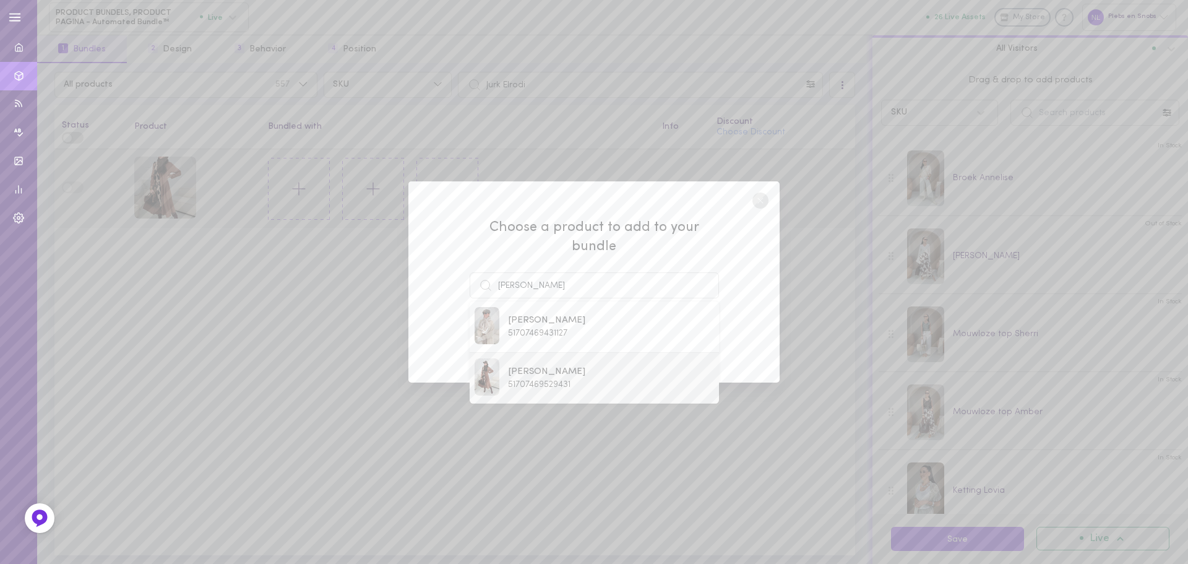
click at [539, 380] on span "51707469529431" at bounding box center [539, 384] width 62 height 9
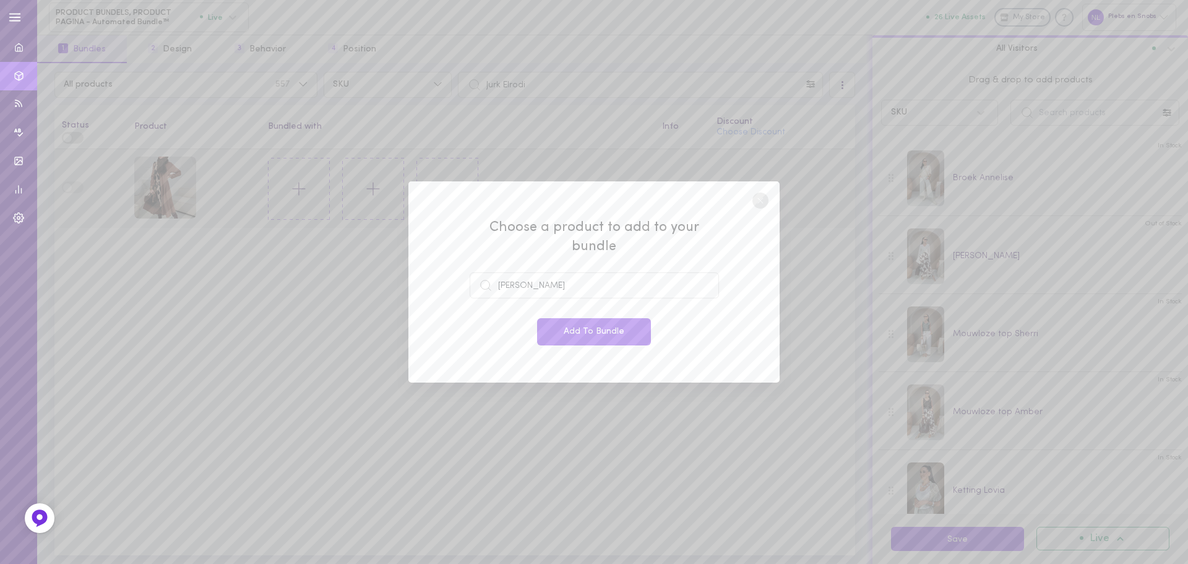
type input "[PERSON_NAME]"
click at [578, 331] on button "Add To Bundle" at bounding box center [594, 331] width 114 height 27
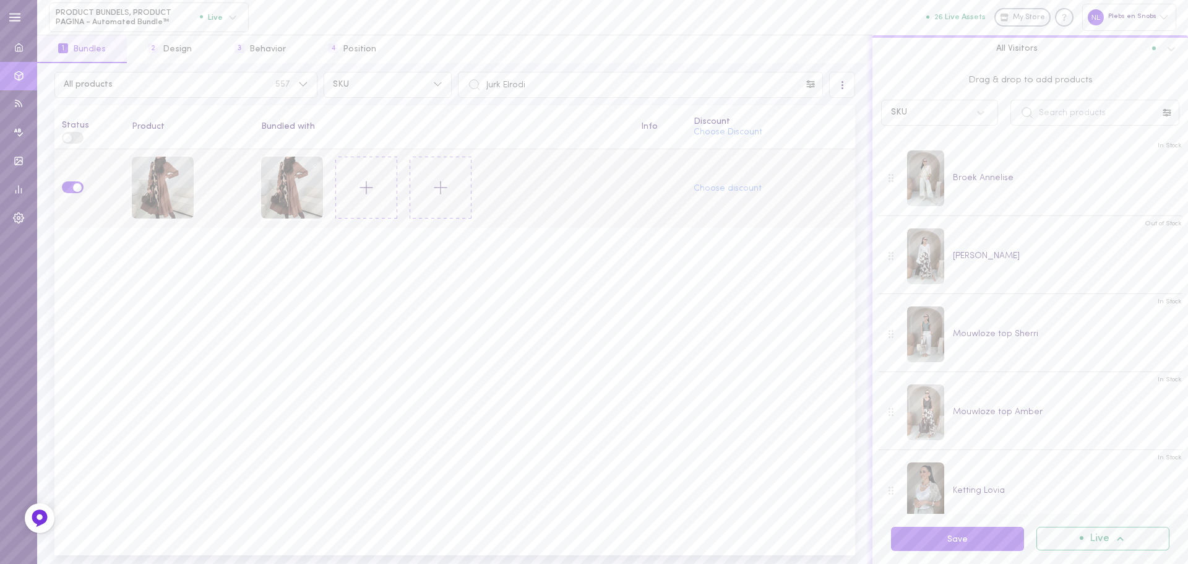
click at [364, 191] on icon at bounding box center [366, 187] width 21 height 21
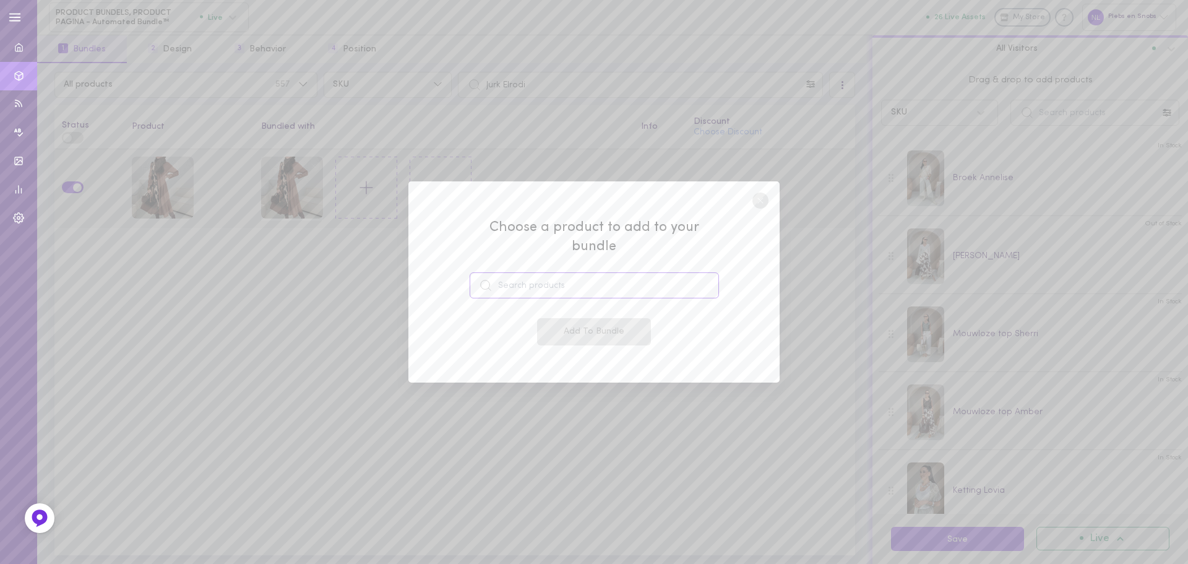
click at [558, 272] on input at bounding box center [594, 285] width 249 height 26
click at [528, 329] on span "49206153576791" at bounding box center [539, 333] width 63 height 9
type input "[PERSON_NAME]"
click at [535, 326] on div "Add To Bundle" at bounding box center [594, 331] width 249 height 27
click at [607, 322] on button "Add To Bundle" at bounding box center [594, 331] width 114 height 27
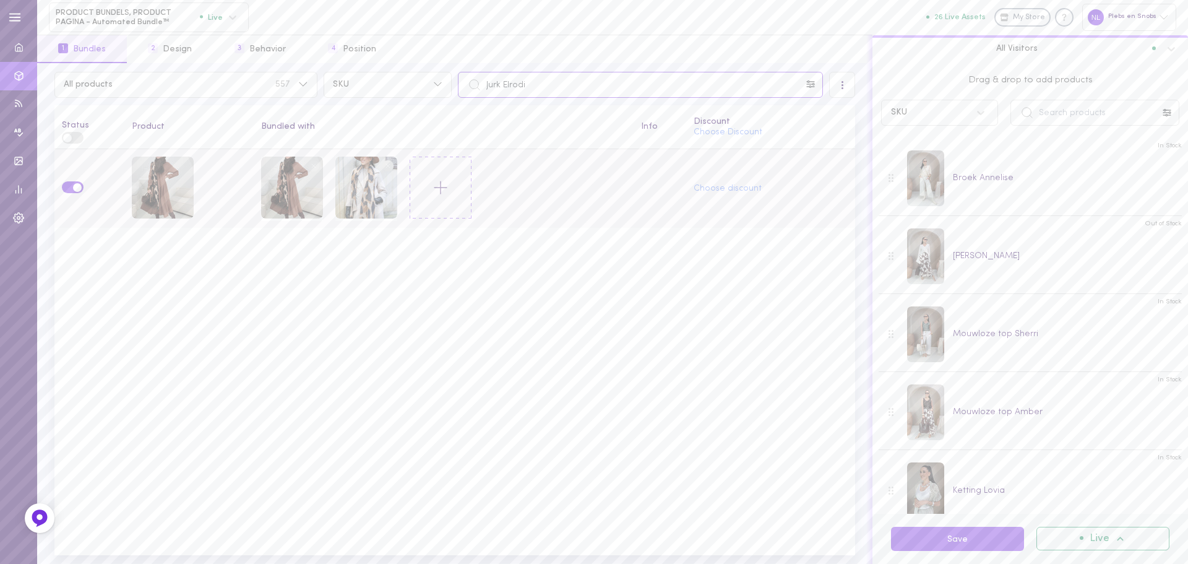
drag, startPoint x: 582, startPoint y: 87, endPoint x: 454, endPoint y: 82, distance: 128.2
click at [456, 83] on div "Jurk Elrodi" at bounding box center [640, 85] width 371 height 26
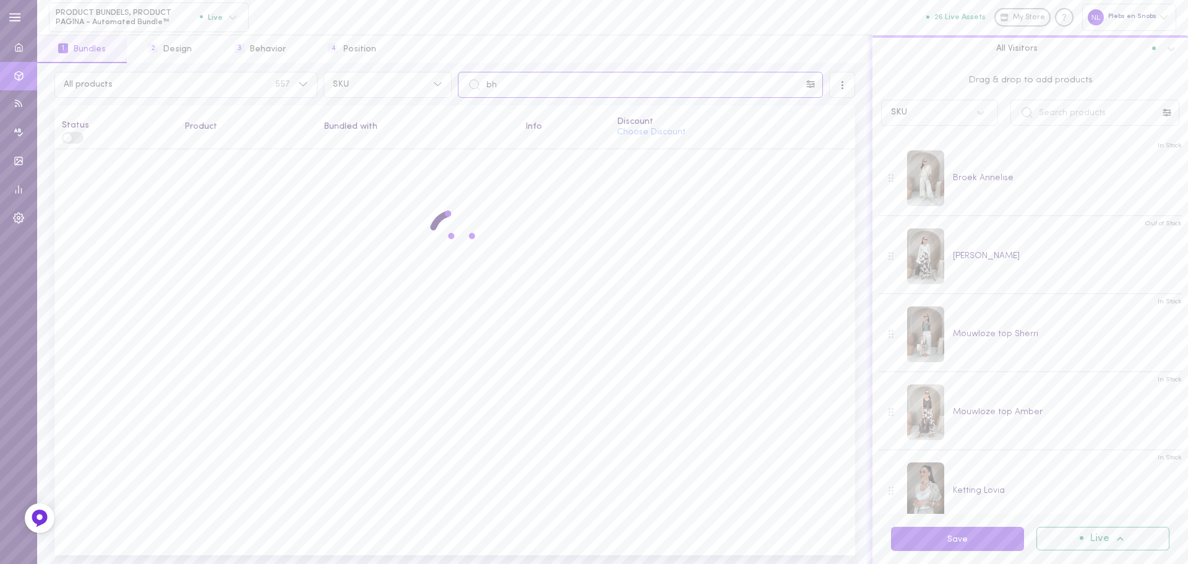
type input "b"
type input "[PERSON_NAME]"
click at [299, 192] on icon at bounding box center [298, 188] width 21 height 21
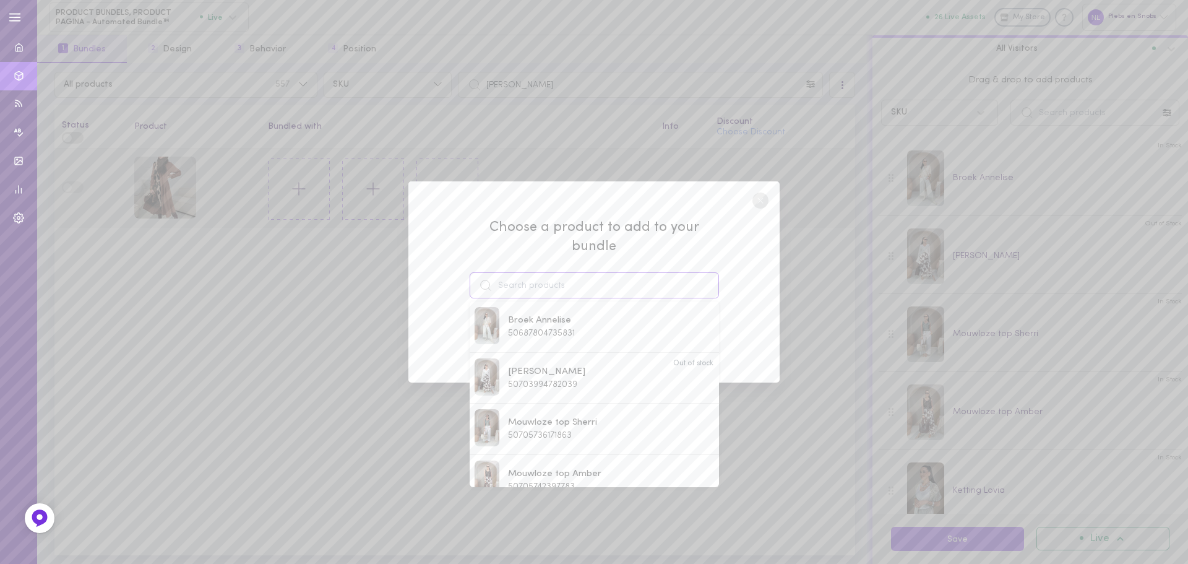
click at [528, 272] on input at bounding box center [594, 285] width 249 height 26
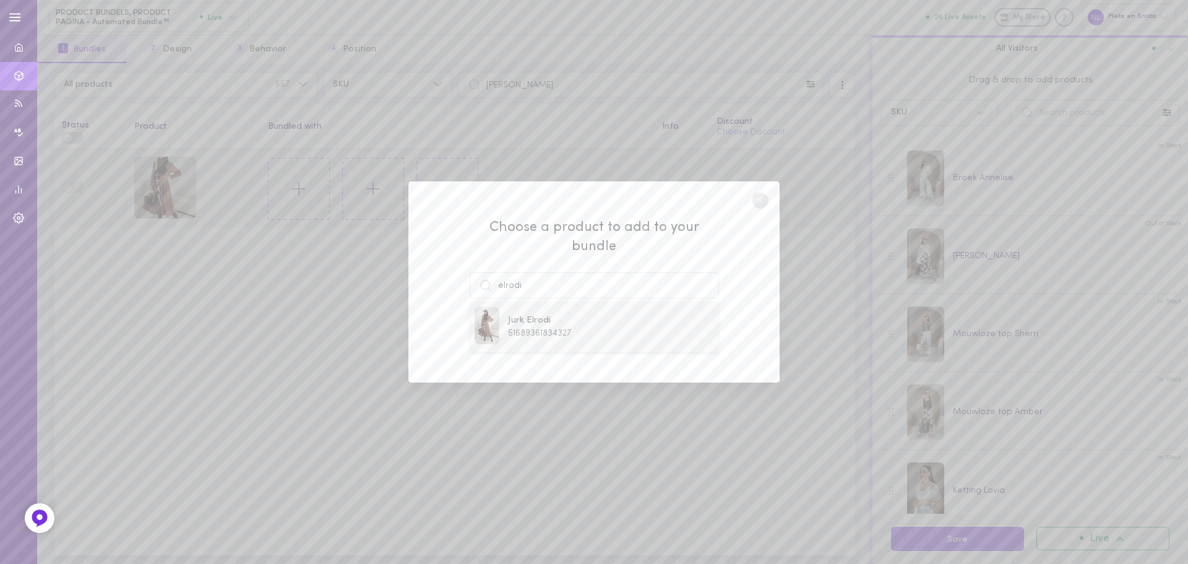
click at [580, 314] on div "Jurk Elrodi 51689361834327" at bounding box center [594, 327] width 239 height 40
type input "Jurk Elrodi"
click at [580, 318] on button "Add To Bundle" at bounding box center [594, 331] width 114 height 27
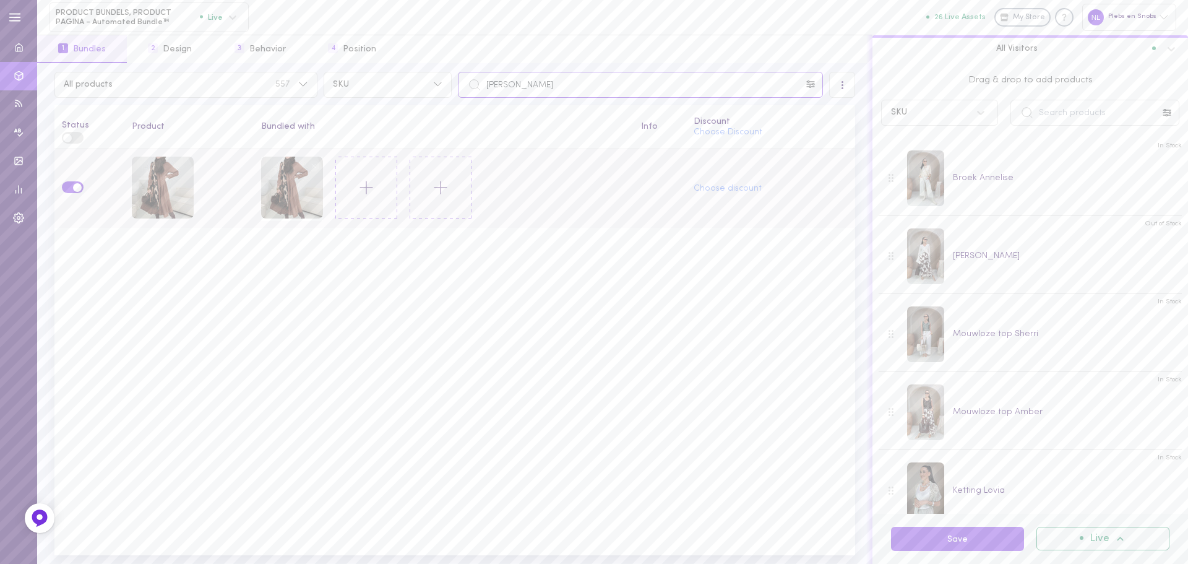
drag, startPoint x: 410, startPoint y: 84, endPoint x: 428, endPoint y: 160, distance: 78.2
click at [390, 86] on div "All products 557 SKU chloe" at bounding box center [454, 85] width 807 height 26
paste input "[PERSON_NAME]"
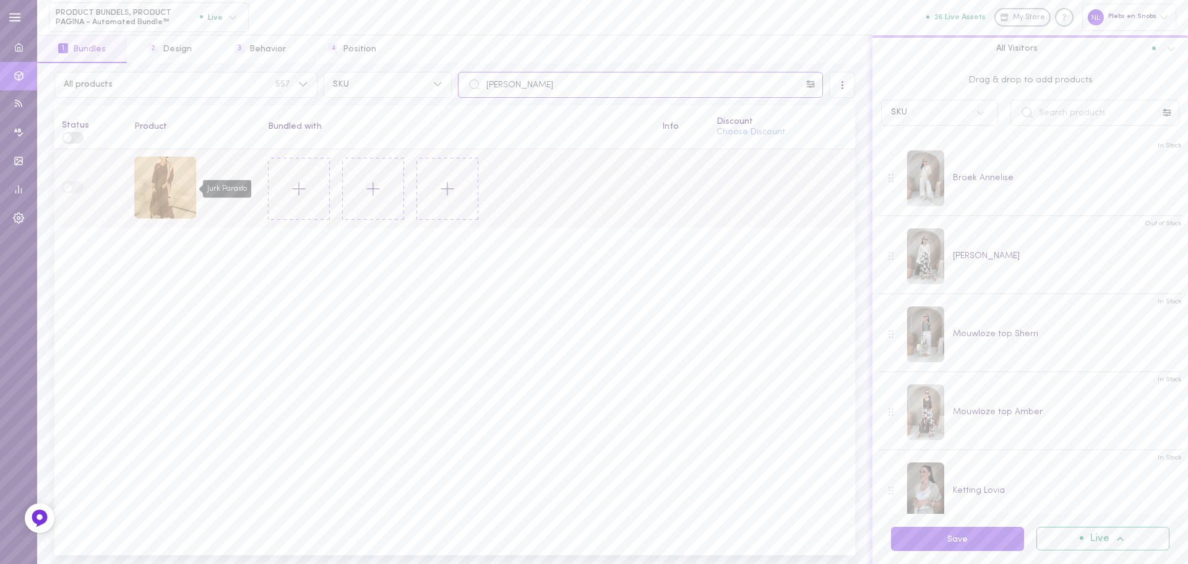
type input "[PERSON_NAME]"
click at [173, 187] on div "Jurk Parasto" at bounding box center [165, 188] width 62 height 62
click at [309, 182] on button at bounding box center [299, 189] width 62 height 62
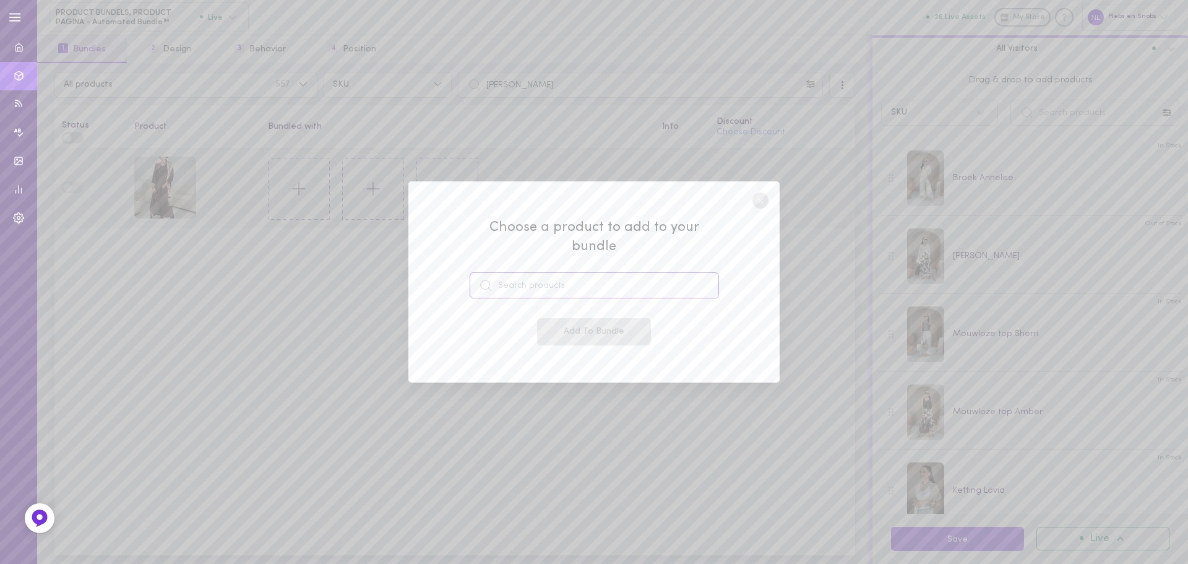
click at [504, 272] on input at bounding box center [594, 285] width 249 height 26
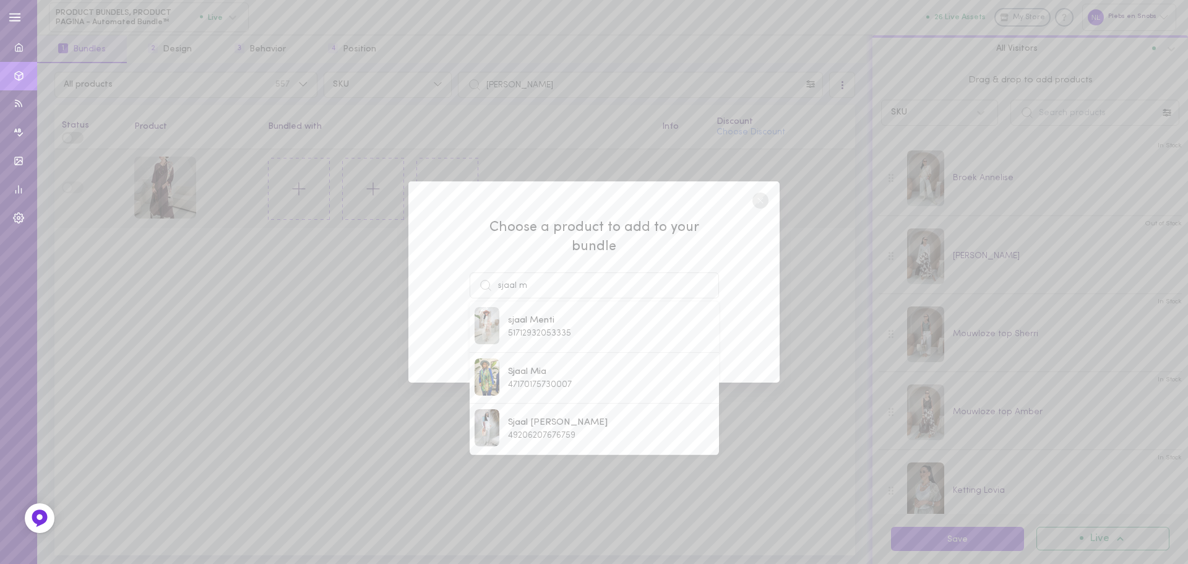
click at [506, 319] on div at bounding box center [491, 327] width 33 height 40
type input "sjaal Menti"
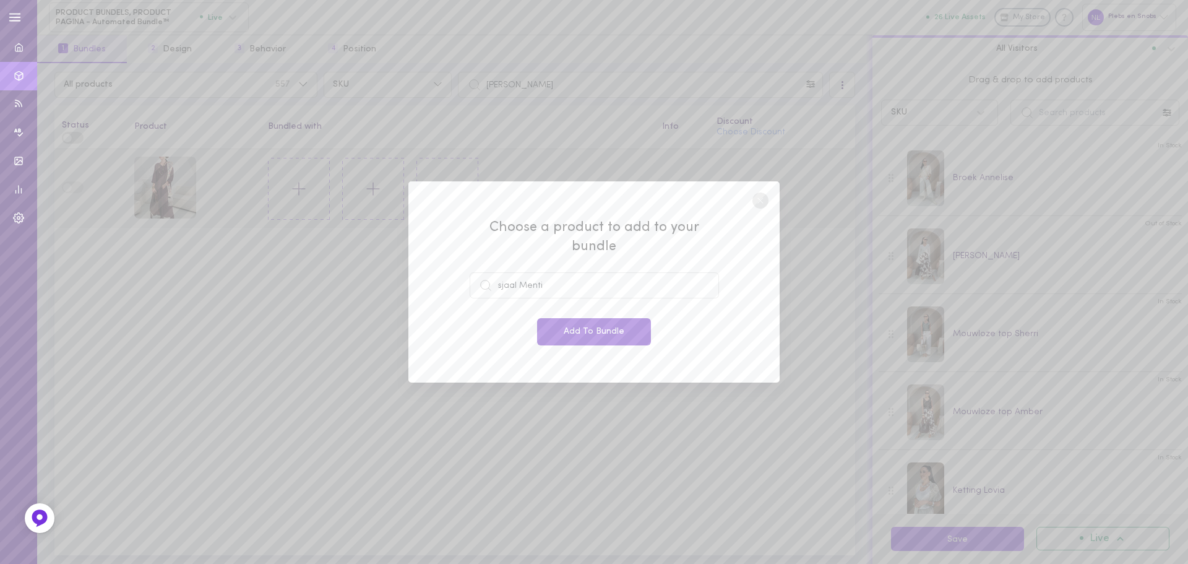
click at [551, 320] on button "Add To Bundle" at bounding box center [594, 331] width 114 height 27
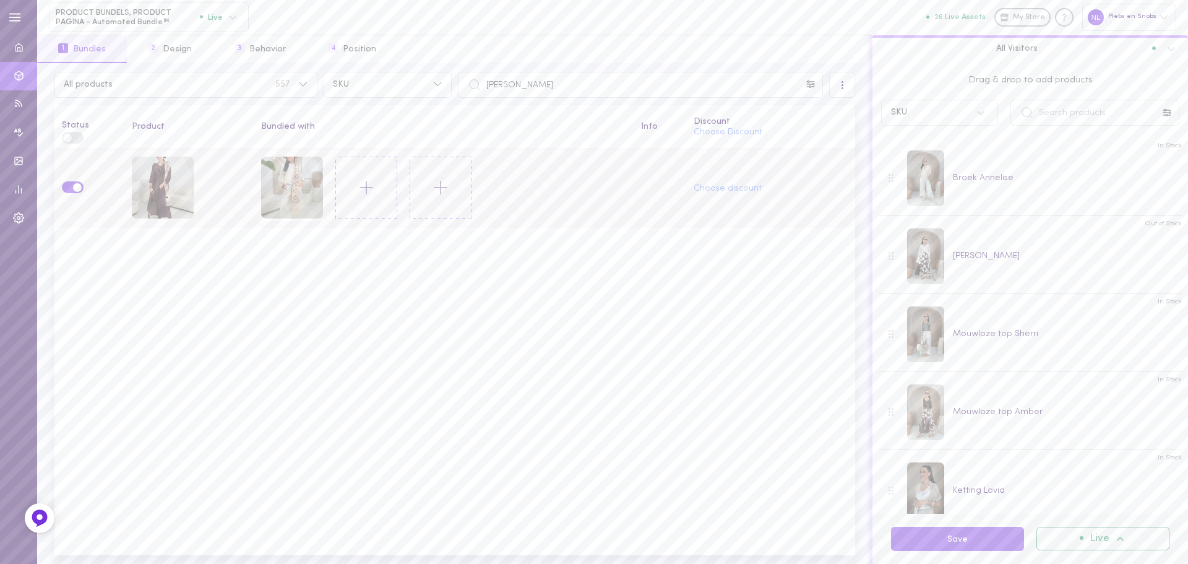
click at [364, 187] on icon at bounding box center [366, 187] width 21 height 21
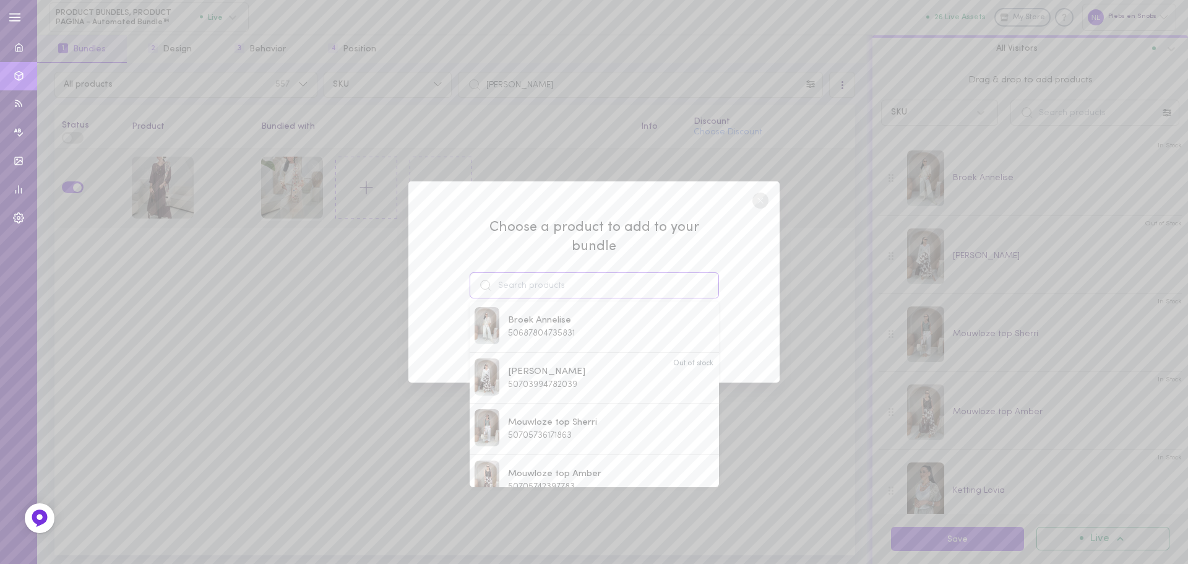
drag, startPoint x: 587, startPoint y: 270, endPoint x: 580, endPoint y: 274, distance: 8.0
click at [587, 272] on input at bounding box center [594, 285] width 249 height 26
drag, startPoint x: 567, startPoint y: 464, endPoint x: 569, endPoint y: 448, distance: 16.2
click at [567, 467] on span "armband Olydes" at bounding box center [543, 474] width 71 height 14
type input "armband Olydes"
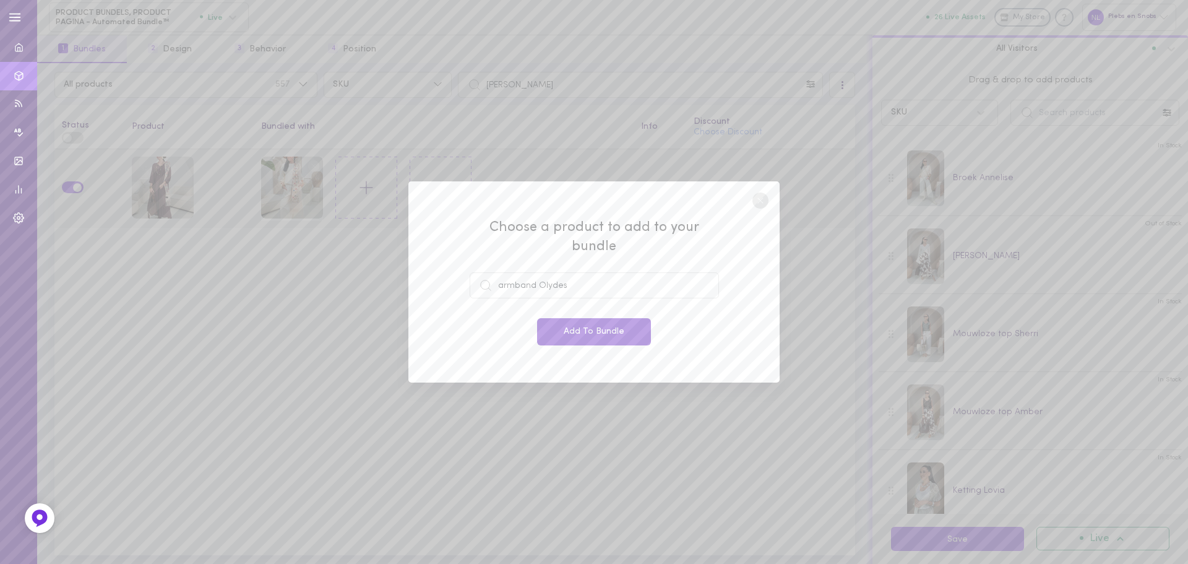
click at [567, 322] on button "Add To Bundle" at bounding box center [594, 331] width 114 height 27
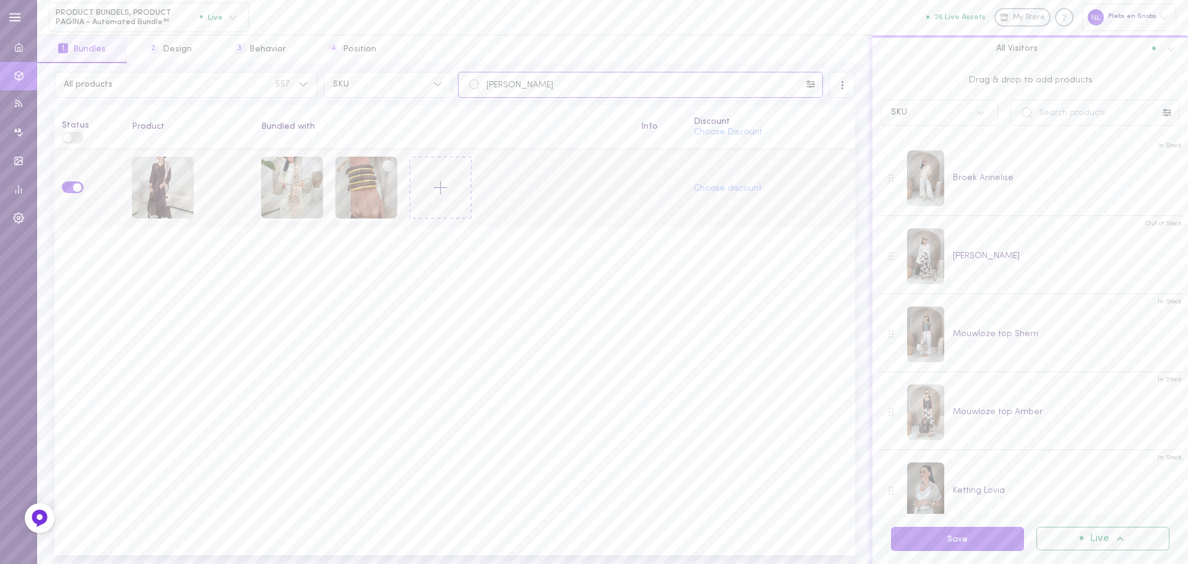
drag, startPoint x: 512, startPoint y: 83, endPoint x: 405, endPoint y: 71, distance: 107.8
click at [404, 71] on div "All products 557 SKU [PERSON_NAME] All Visitors Status Product Bundled with Inf…" at bounding box center [454, 313] width 835 height 501
paste input "vest Pancha"
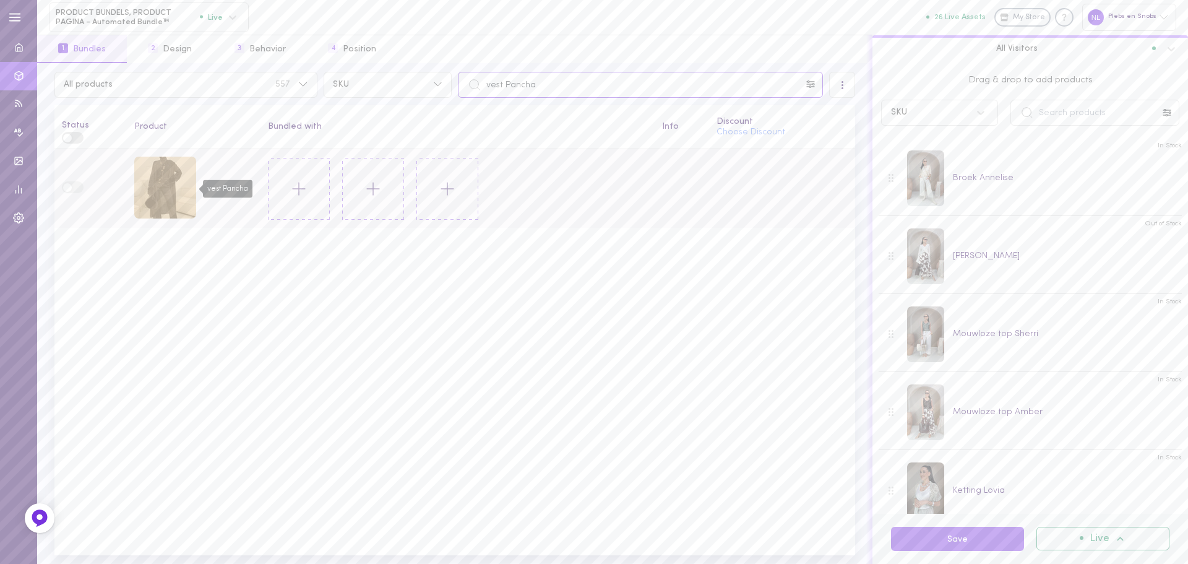
type input "vest Pancha"
click at [170, 193] on div "vest Pancha" at bounding box center [165, 188] width 62 height 62
click at [303, 178] on icon at bounding box center [298, 188] width 21 height 21
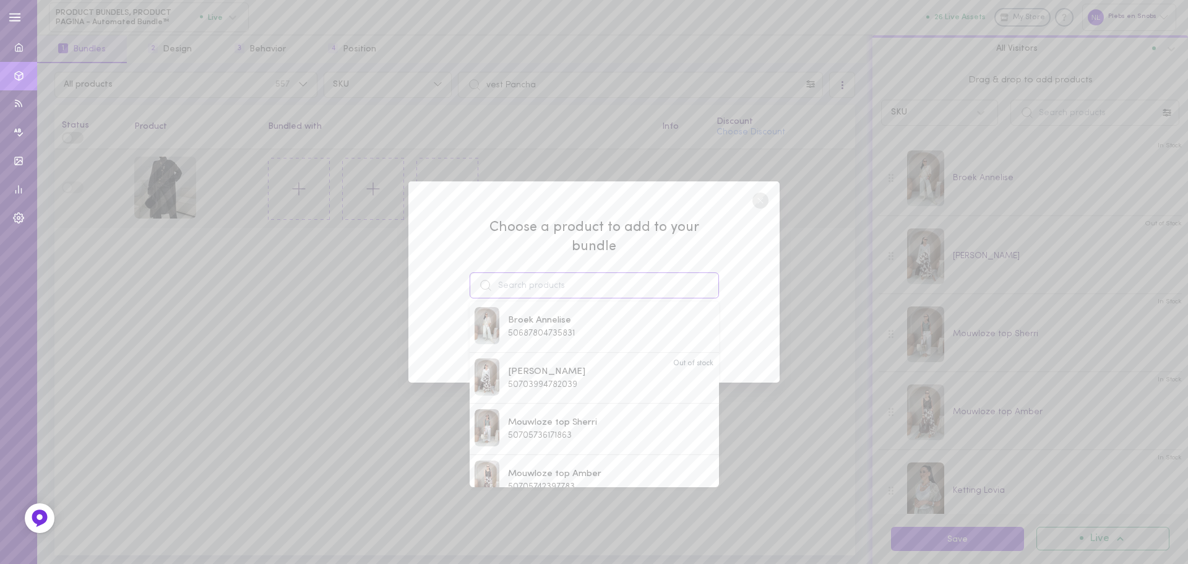
click at [499, 272] on input at bounding box center [594, 285] width 249 height 26
type input "j"
click at [561, 377] on span "51620166893911" at bounding box center [537, 381] width 59 height 9
type input "broek Lulola"
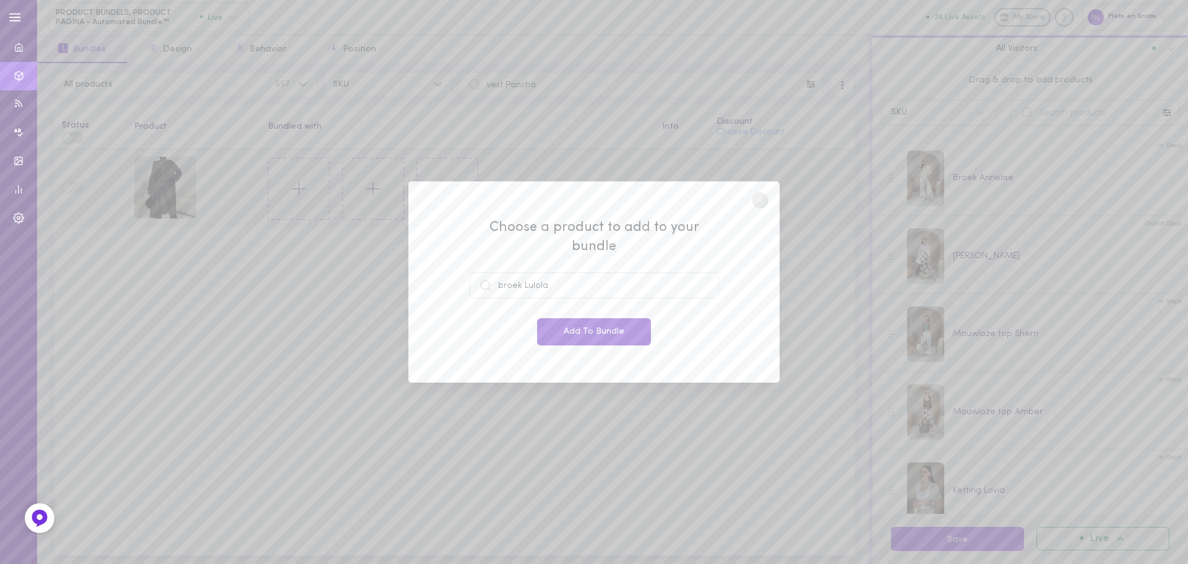
click at [577, 323] on button "Add To Bundle" at bounding box center [594, 331] width 114 height 27
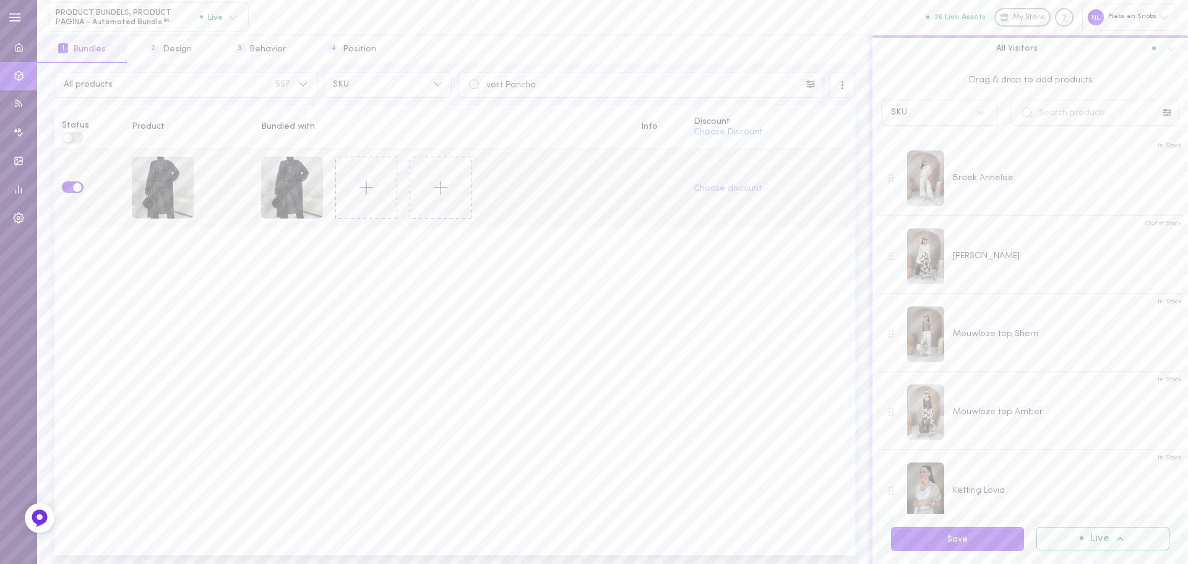
click at [360, 182] on icon at bounding box center [366, 187] width 21 height 21
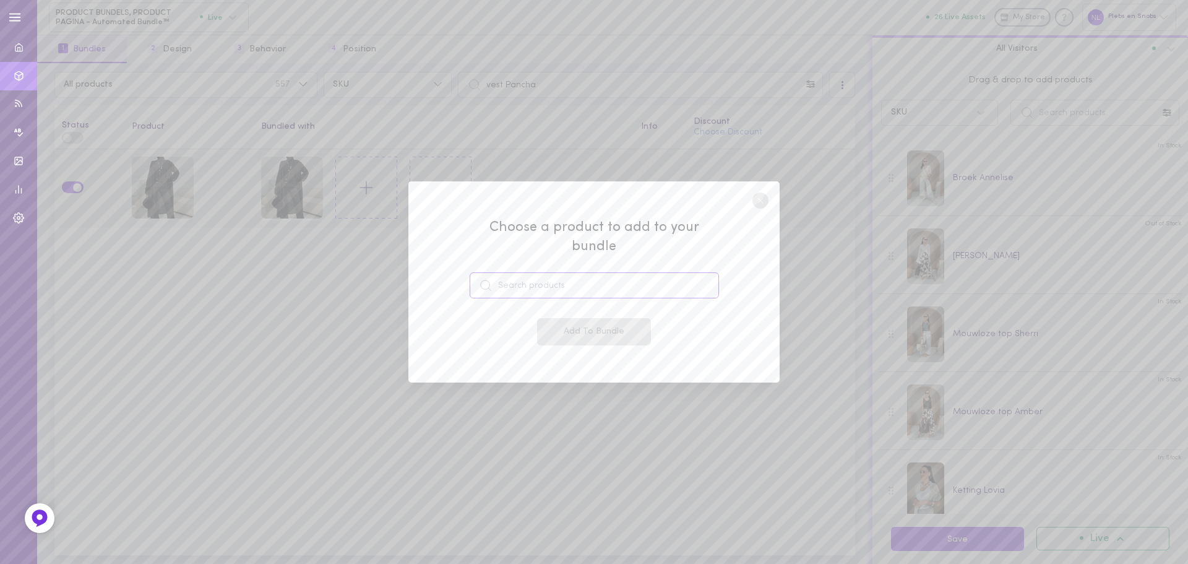
click at [530, 279] on input at bounding box center [594, 285] width 249 height 26
click at [536, 315] on span "Coltruitje [PERSON_NAME]" at bounding box center [567, 321] width 119 height 14
type input "Coltruitje [PERSON_NAME]"
click at [553, 318] on button "Add To Bundle" at bounding box center [594, 331] width 114 height 27
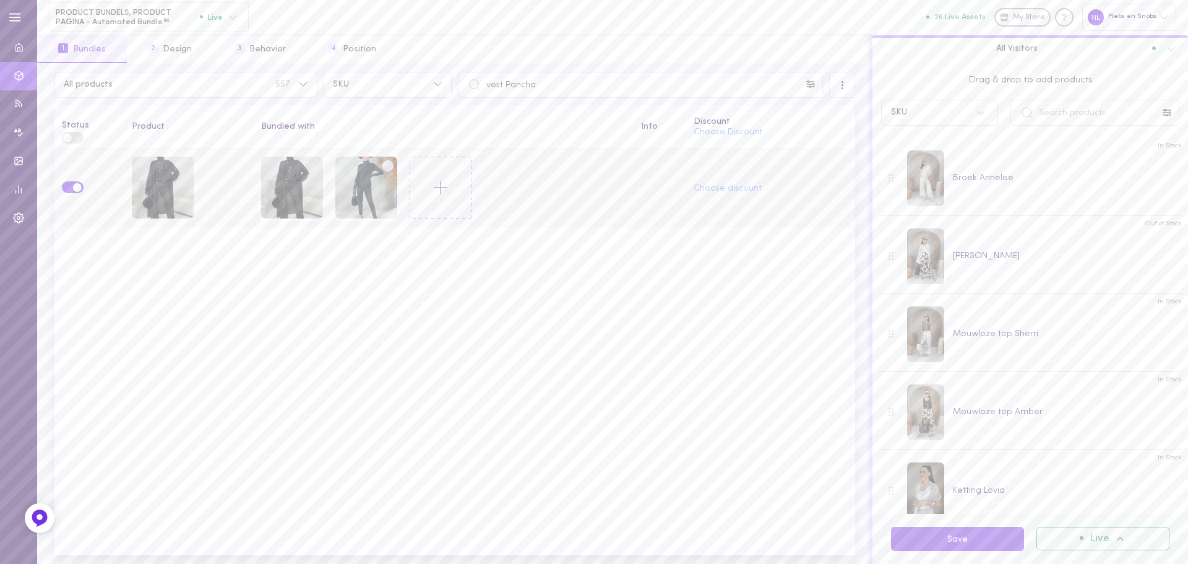
click at [434, 187] on icon at bounding box center [440, 187] width 21 height 21
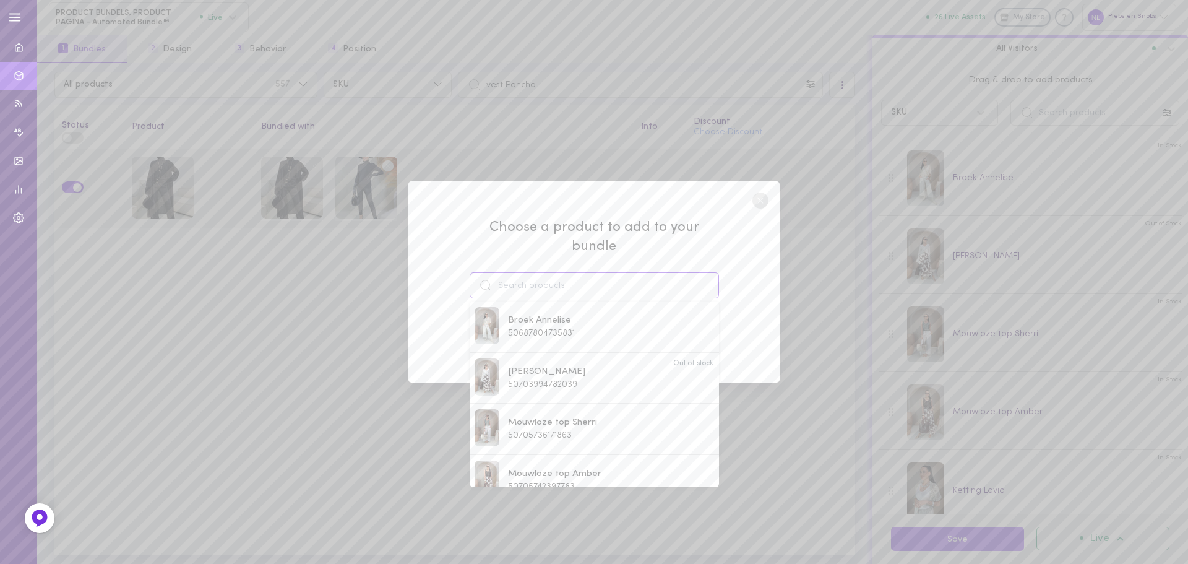
drag, startPoint x: 527, startPoint y: 286, endPoint x: 508, endPoint y: 278, distance: 20.2
click at [525, 285] on input at bounding box center [594, 285] width 249 height 26
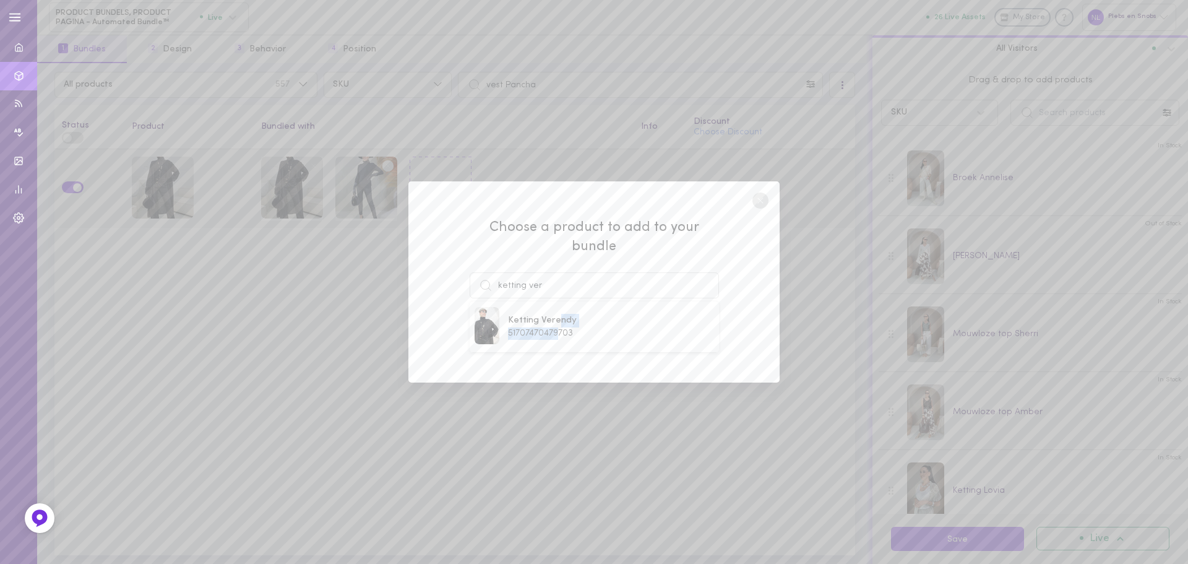
click at [559, 318] on div "Ketting Verendy 51707470479703" at bounding box center [542, 326] width 69 height 25
type input "Ketting Verendy"
click at [571, 322] on button "Add To Bundle" at bounding box center [594, 331] width 114 height 27
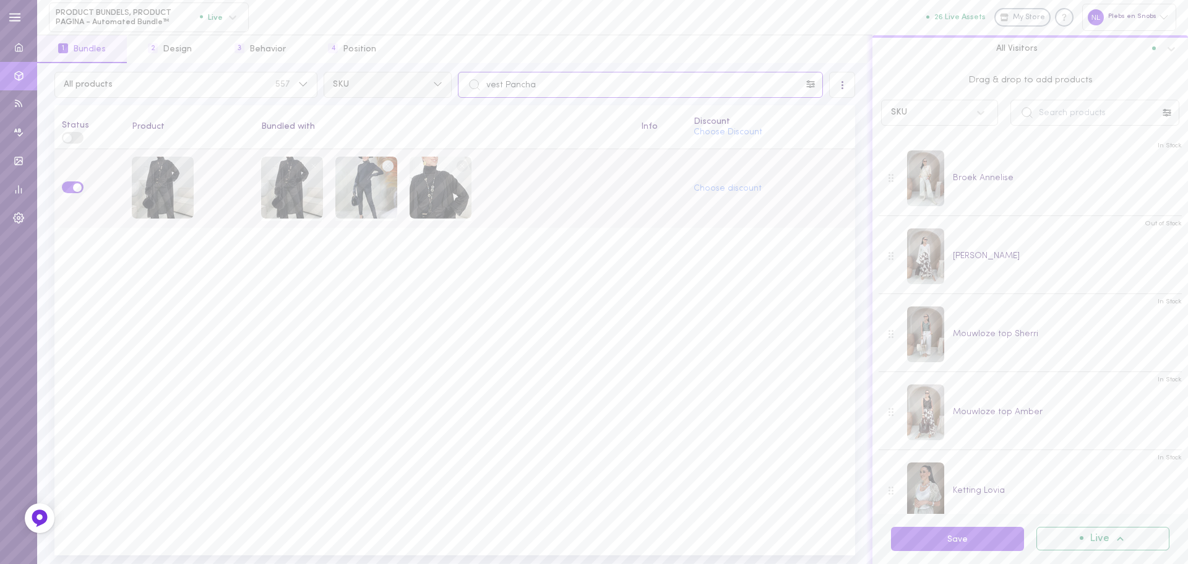
drag, startPoint x: 562, startPoint y: 94, endPoint x: 444, endPoint y: 92, distance: 118.8
click at [444, 92] on div "All products 557 SKU vest Pancha" at bounding box center [454, 85] width 807 height 26
paste input "Werendo"
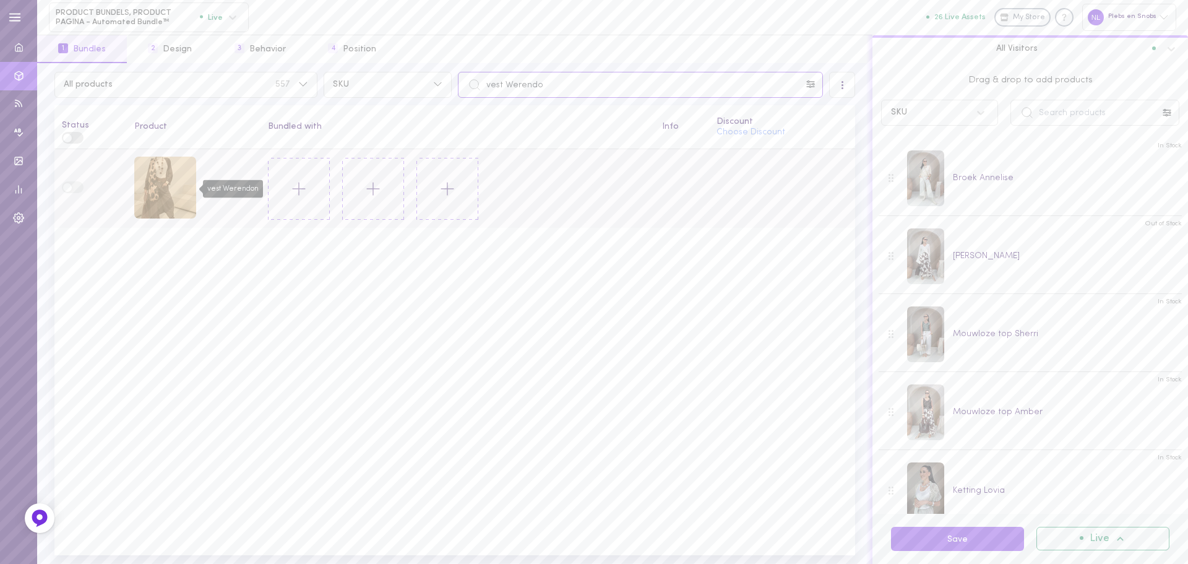
type input "vest Werendo"
click at [176, 193] on div "vest Werendon" at bounding box center [165, 188] width 62 height 62
click at [299, 183] on line at bounding box center [299, 189] width 0 height 12
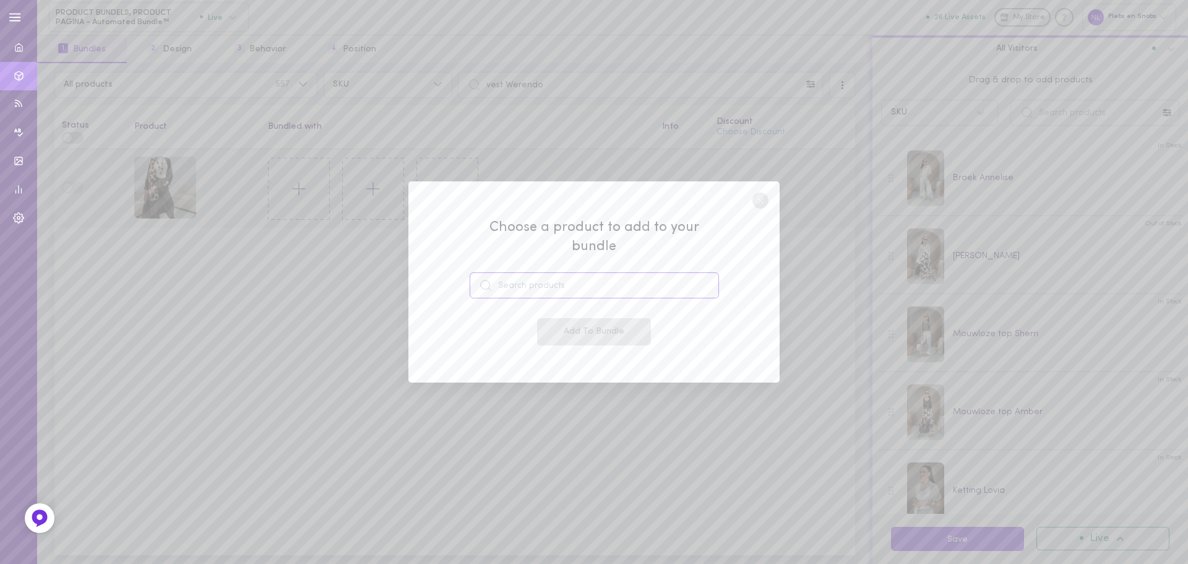
click at [512, 274] on input at bounding box center [594, 285] width 249 height 26
click at [536, 314] on span "[PERSON_NAME]" at bounding box center [546, 321] width 77 height 14
type input "[PERSON_NAME]"
click at [560, 318] on button "Add To Bundle" at bounding box center [594, 331] width 114 height 27
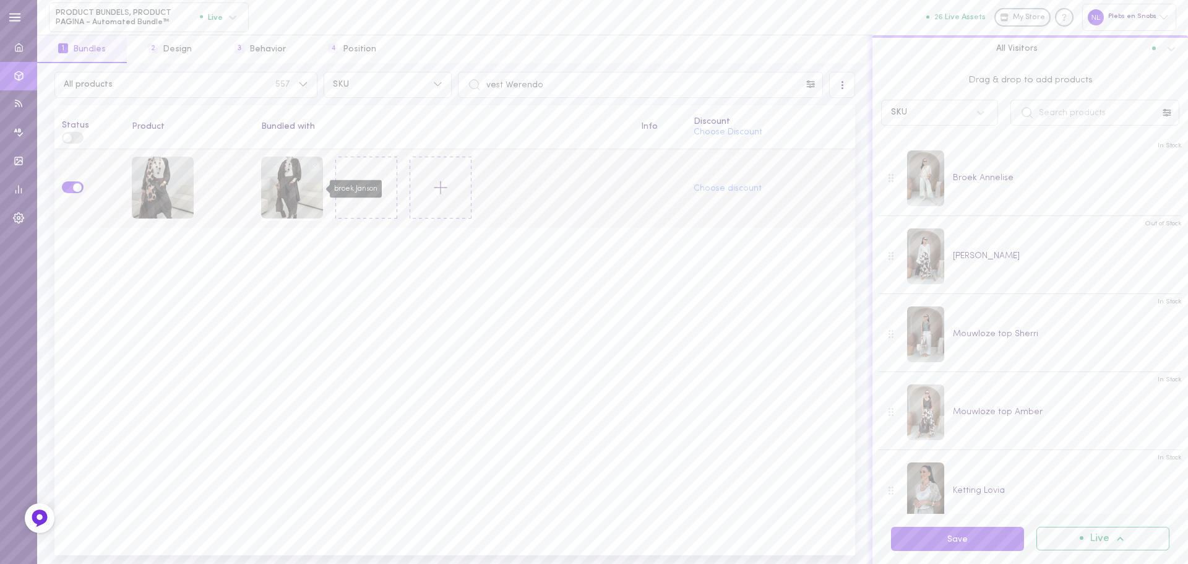
click at [323, 186] on div "broek Janson" at bounding box center [292, 189] width 62 height 64
drag, startPoint x: 369, startPoint y: 187, endPoint x: 356, endPoint y: 184, distance: 13.5
click at [356, 184] on icon at bounding box center [366, 187] width 21 height 21
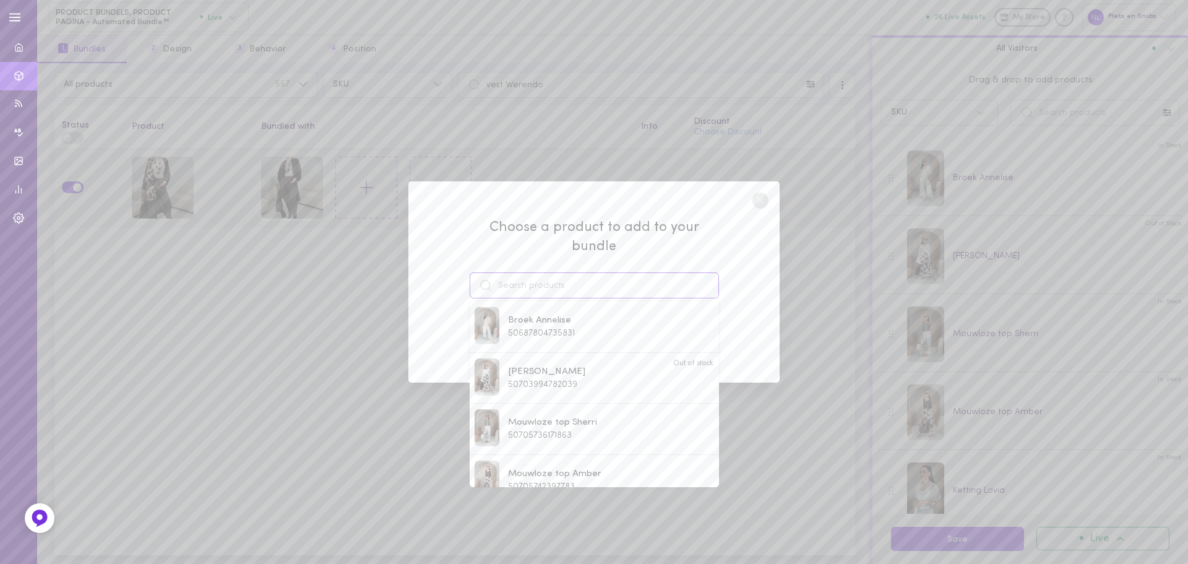
click at [532, 274] on input at bounding box center [594, 285] width 249 height 26
click at [560, 365] on span "Coltruitje Lovisa" at bounding box center [542, 372] width 69 height 14
type input "Coltruitje Lovisa"
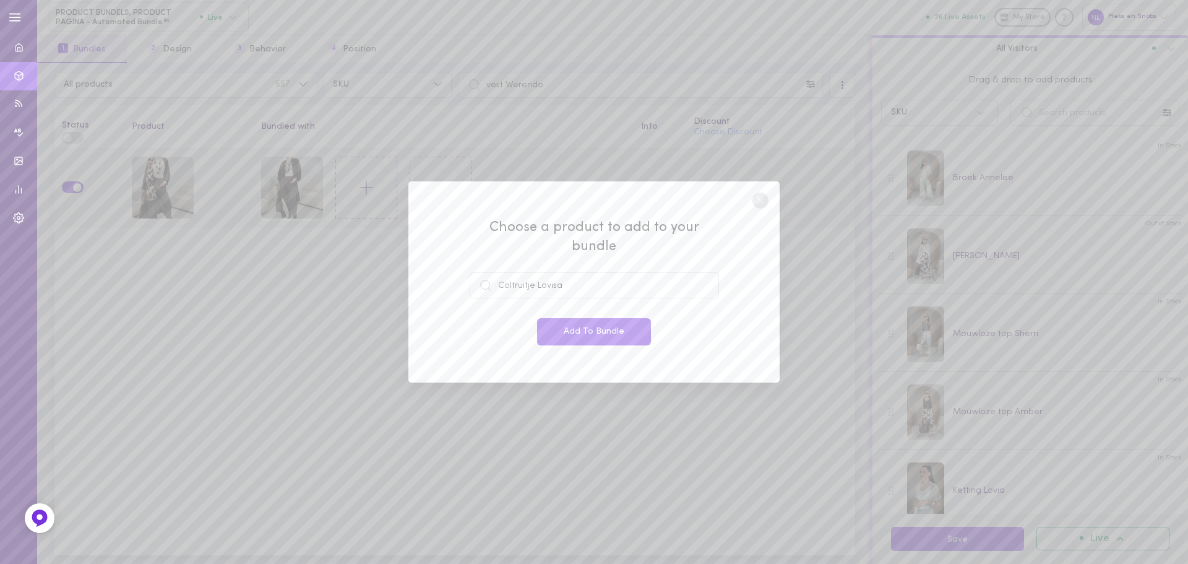
click at [571, 306] on div "Choose a product to add to your bundle Coltruitje Lovisa Add To Bundle" at bounding box center [594, 281] width 249 height 127
drag, startPoint x: 569, startPoint y: 316, endPoint x: 548, endPoint y: 321, distance: 21.5
click at [567, 319] on button "Add To Bundle" at bounding box center [594, 331] width 114 height 27
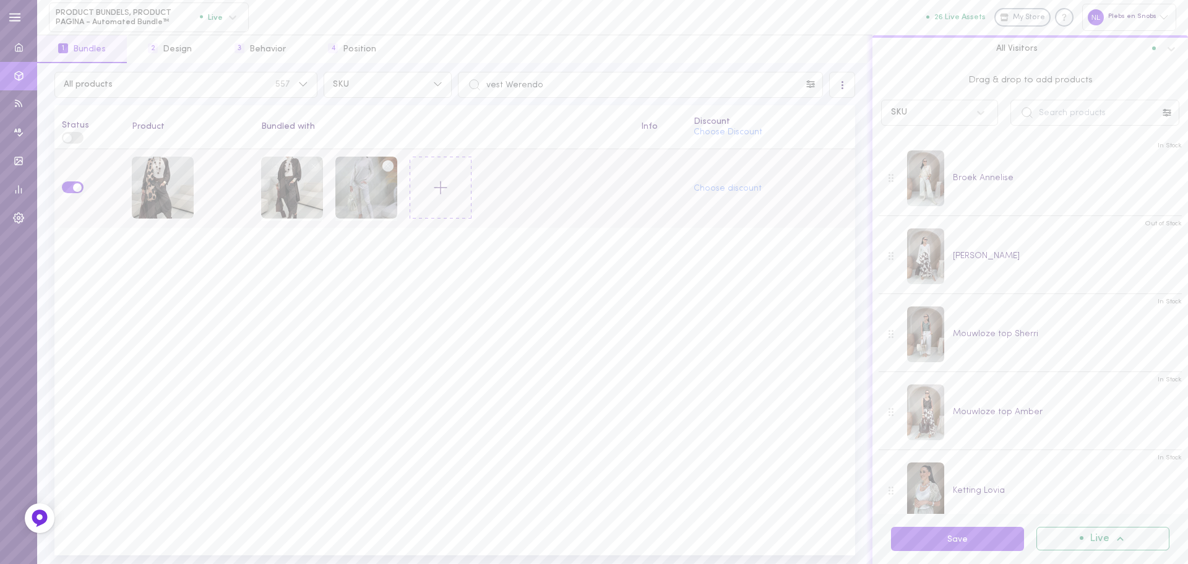
click at [433, 191] on icon at bounding box center [440, 187] width 21 height 21
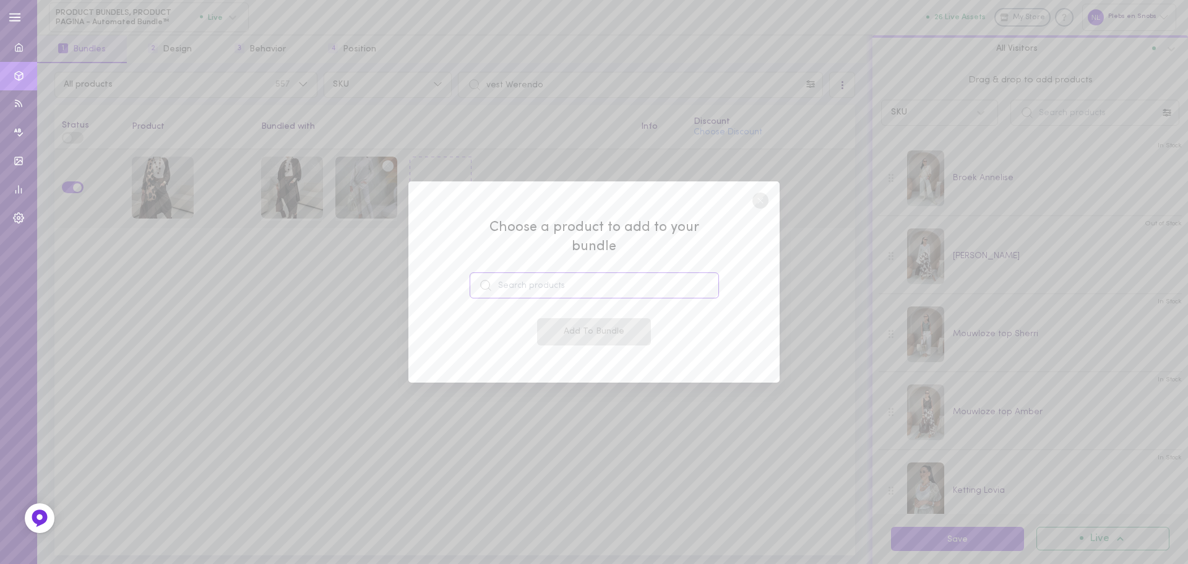
click at [525, 281] on input at bounding box center [594, 285] width 249 height 26
click at [557, 314] on span "Ketting Verendy" at bounding box center [542, 321] width 69 height 14
type input "Ketting Verendy"
click at [562, 319] on button "Add To Bundle" at bounding box center [594, 331] width 114 height 27
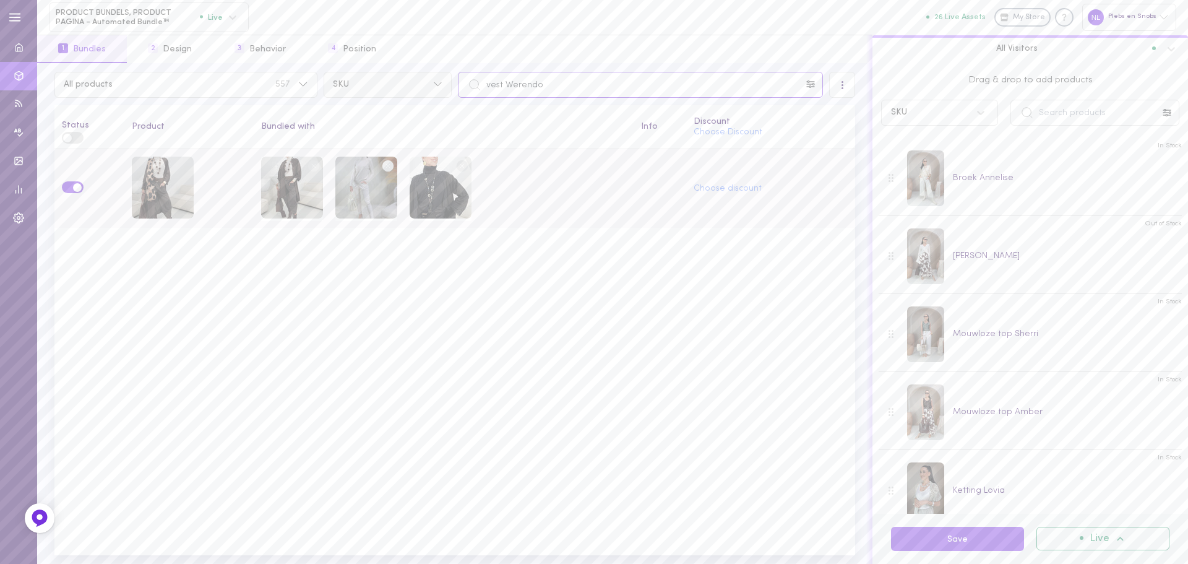
drag, startPoint x: 540, startPoint y: 93, endPoint x: 428, endPoint y: 93, distance: 112.0
click at [428, 93] on div "All products 557 SKU vest Werendo" at bounding box center [454, 85] width 807 height 26
type input "jans"
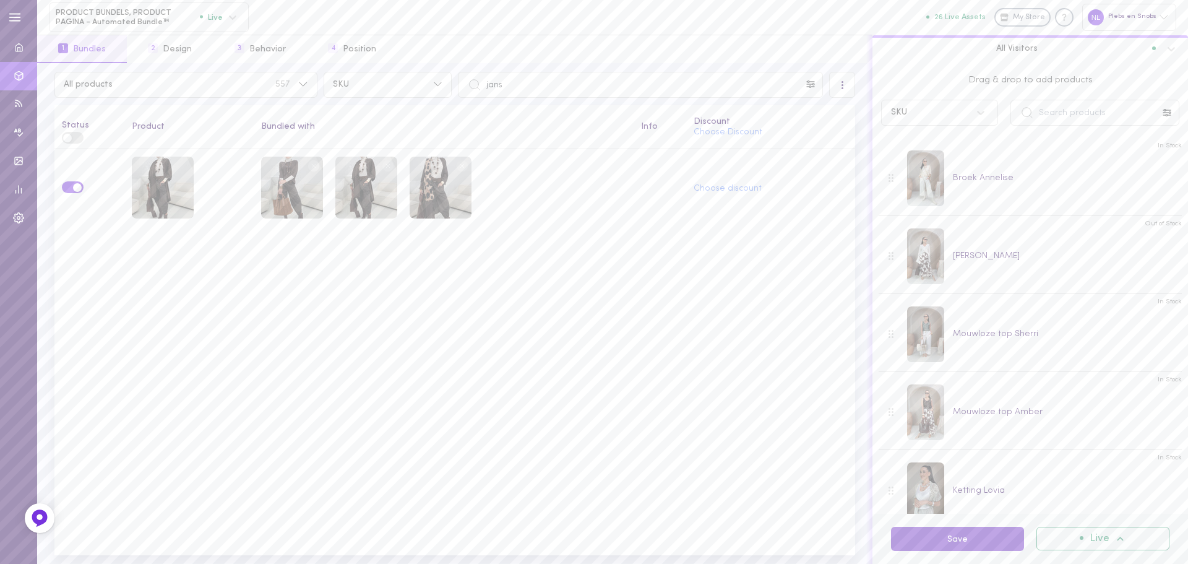
drag, startPoint x: 943, startPoint y: 538, endPoint x: 920, endPoint y: 527, distance: 25.7
click at [943, 538] on button "Save" at bounding box center [957, 539] width 133 height 24
